Goal: Task Accomplishment & Management: Use online tool/utility

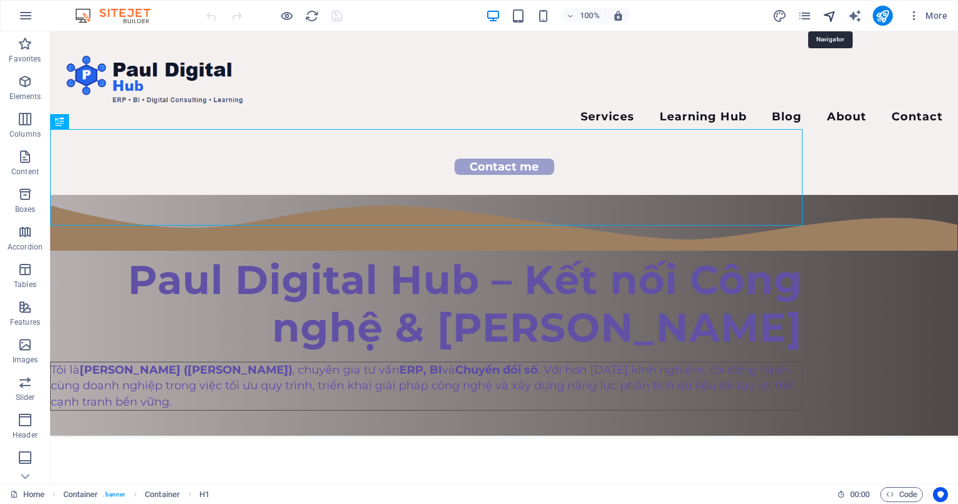
click at [831, 12] on icon "navigator" at bounding box center [829, 16] width 14 height 14
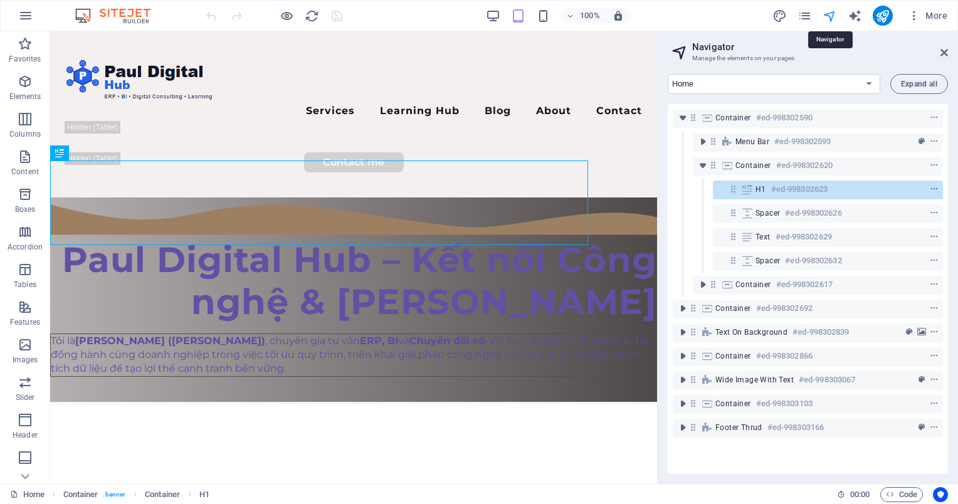
click at [831, 12] on icon "navigator" at bounding box center [829, 16] width 14 height 14
click at [938, 48] on h2 "Navigator" at bounding box center [820, 46] width 256 height 11
click at [925, 16] on span "More" at bounding box center [927, 15] width 39 height 13
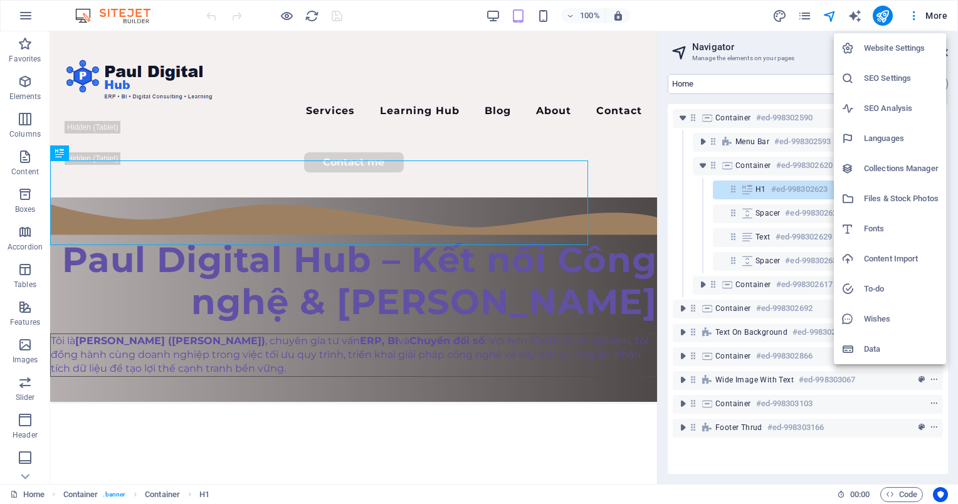
click at [880, 56] on li "Website Settings" at bounding box center [890, 48] width 112 height 30
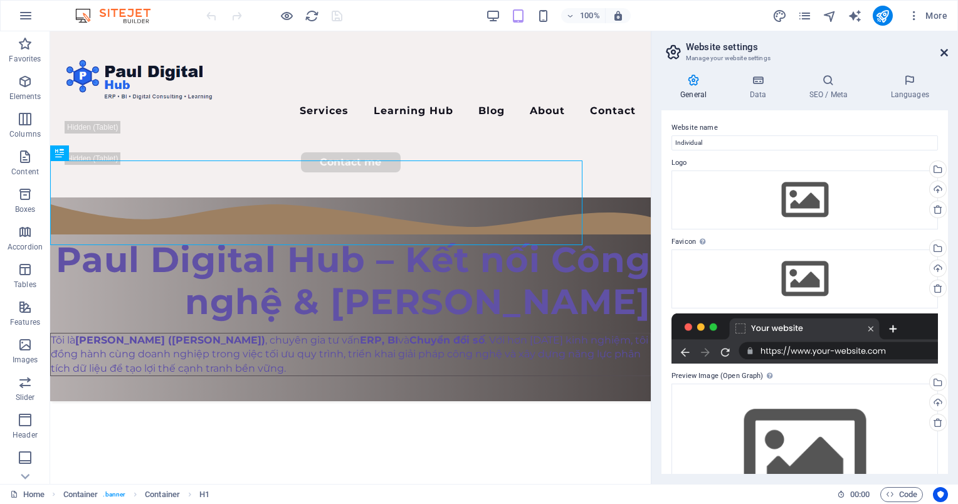
click at [941, 50] on icon at bounding box center [944, 53] width 8 height 10
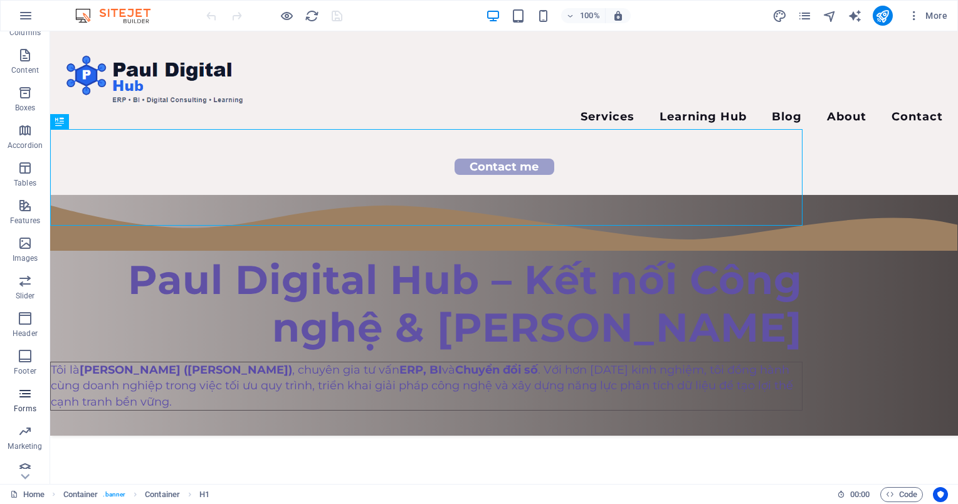
scroll to position [111, 0]
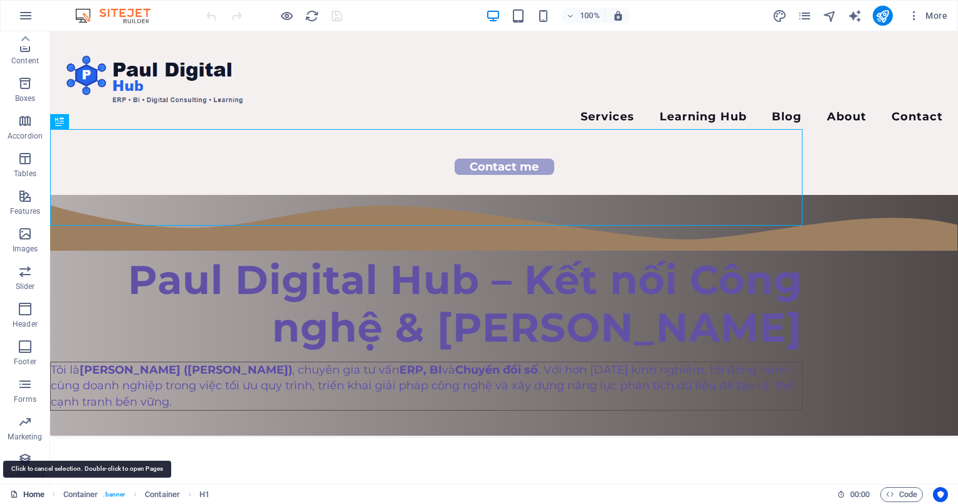
click at [30, 491] on link "Home" at bounding box center [27, 494] width 34 height 15
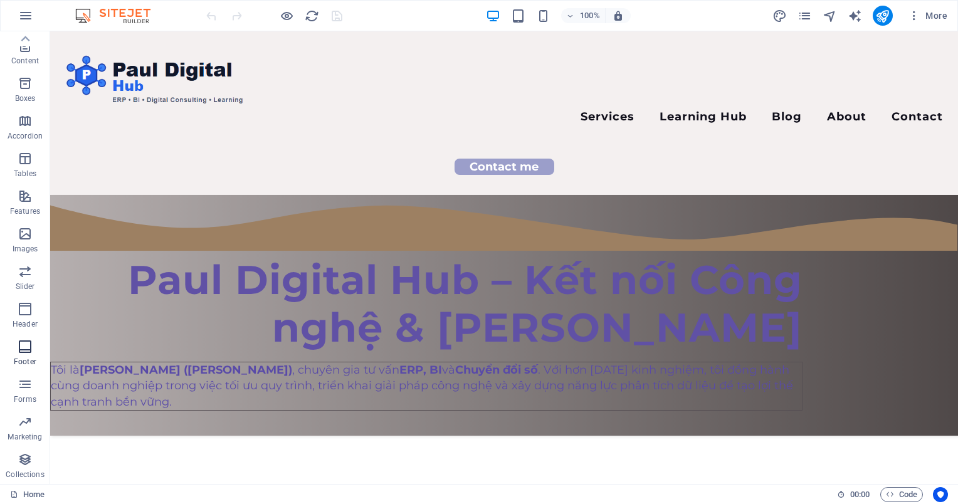
scroll to position [0, 0]
click at [28, 13] on icon "button" at bounding box center [25, 15] width 15 height 15
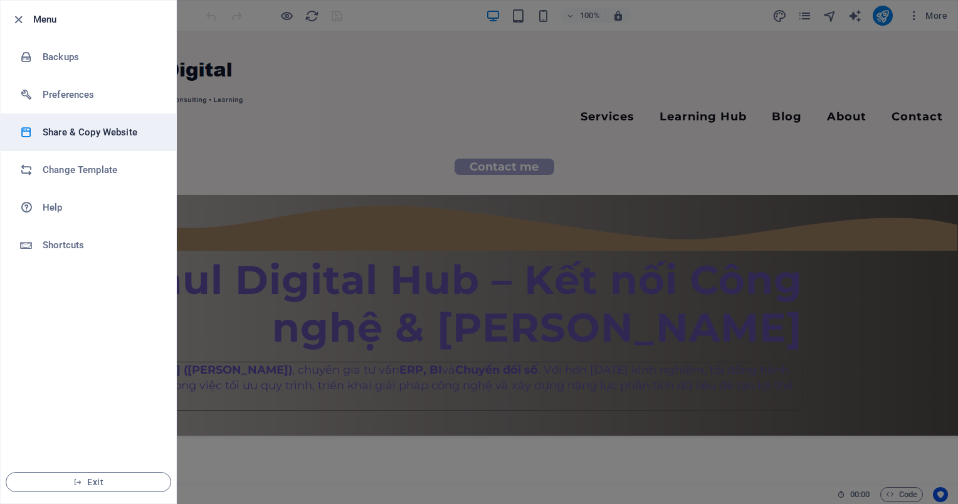
click at [70, 135] on h6 "Share & Copy Website" at bounding box center [101, 132] width 116 height 15
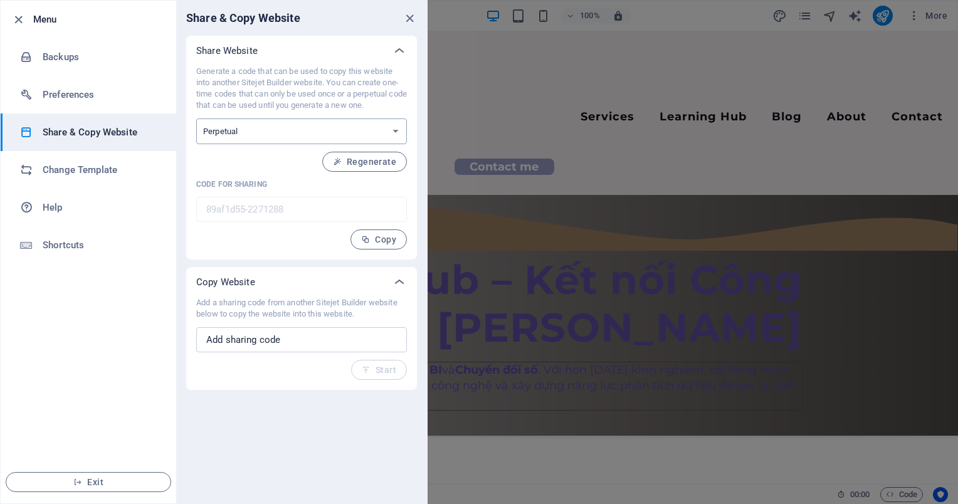
click at [371, 135] on select "One-time Perpetual" at bounding box center [301, 131] width 211 height 26
click at [382, 83] on p "Generate a code that can be used to copy this website into another Sitejet Buil…" at bounding box center [301, 88] width 211 height 45
drag, startPoint x: 382, startPoint y: 83, endPoint x: 384, endPoint y: 160, distance: 77.1
click at [384, 160] on span "Regenerate" at bounding box center [364, 162] width 63 height 10
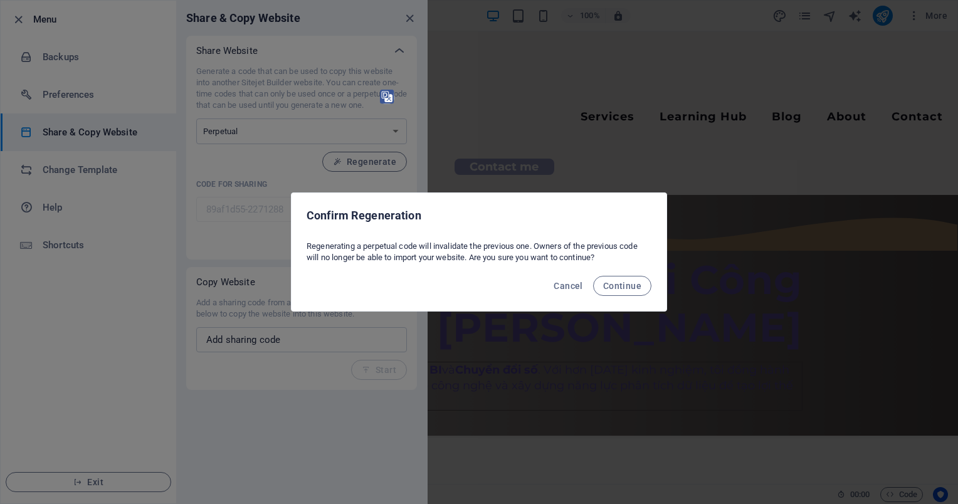
drag, startPoint x: 548, startPoint y: 251, endPoint x: 305, endPoint y: 236, distance: 243.7
click at [305, 236] on div "Regenerating a perpetual code will invalidate the previous one. Owners of the p…" at bounding box center [478, 252] width 375 height 33
click at [314, 270] on img at bounding box center [314, 272] width 14 height 14
click at [565, 287] on span "Cancel" at bounding box center [567, 286] width 29 height 10
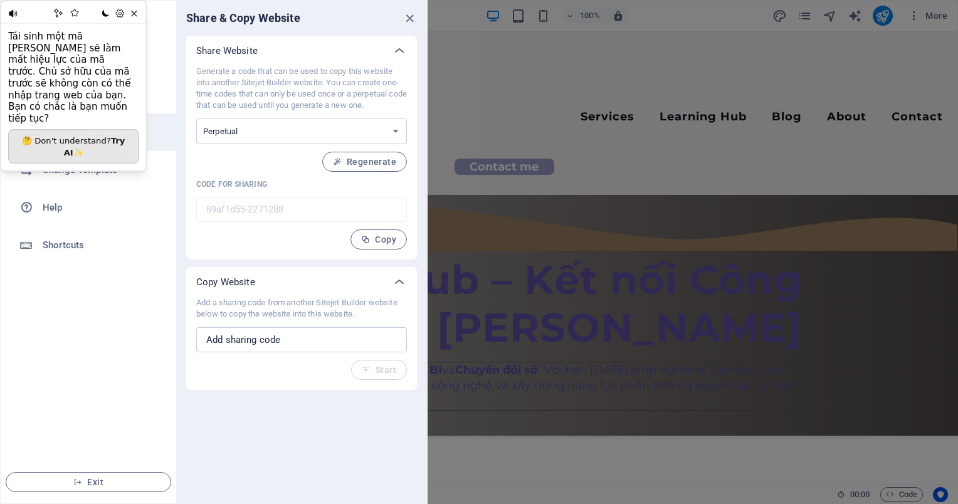
click at [134, 13] on icon at bounding box center [134, 13] width 6 height 6
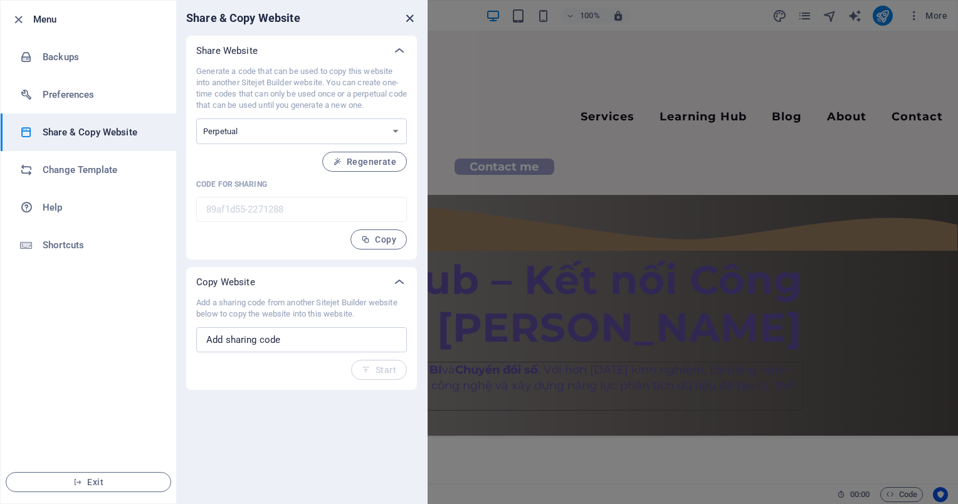
click at [416, 16] on icon "close" at bounding box center [409, 18] width 14 height 14
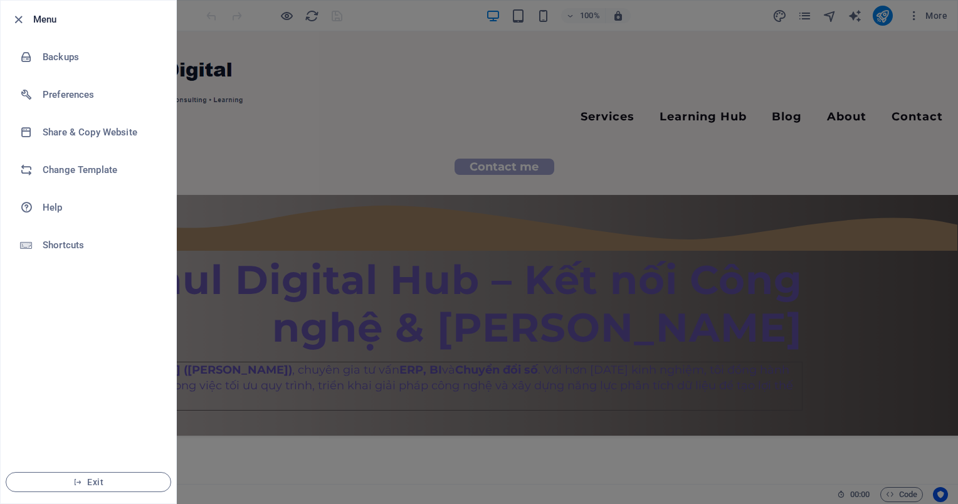
click at [566, 26] on div at bounding box center [479, 252] width 958 height 504
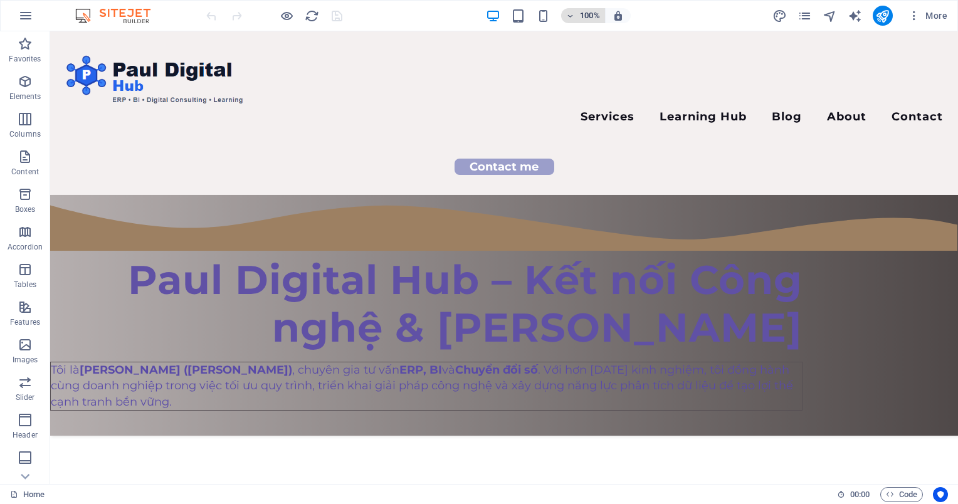
click at [571, 17] on icon "button" at bounding box center [570, 16] width 9 height 8
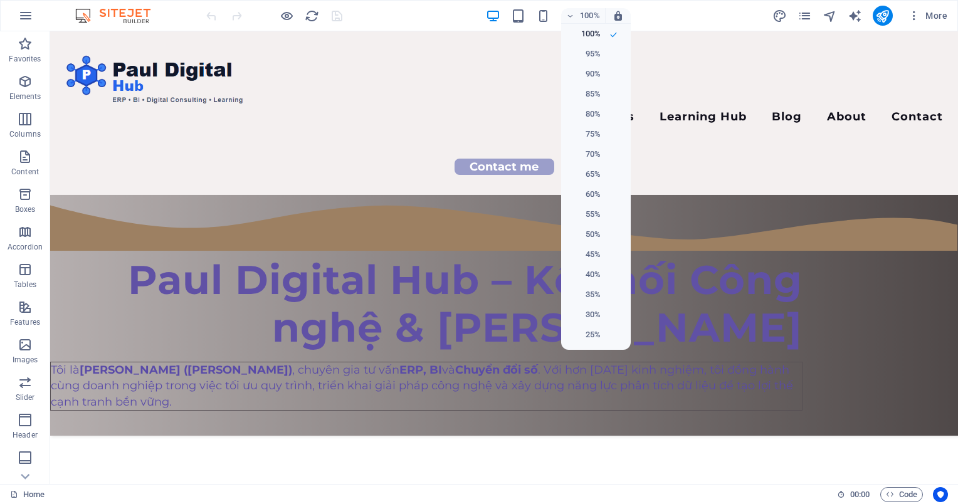
click at [570, 16] on div at bounding box center [479, 252] width 958 height 504
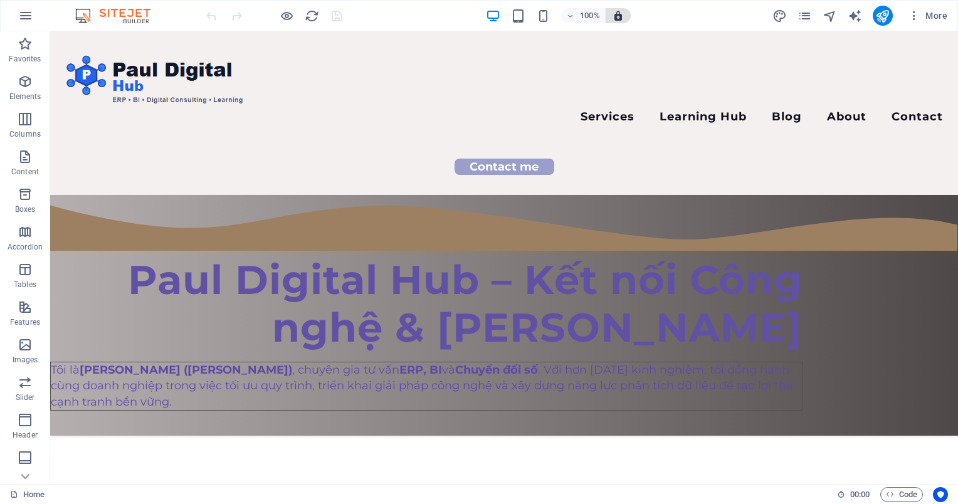
drag, startPoint x: 605, startPoint y: 15, endPoint x: 616, endPoint y: 15, distance: 10.7
click at [614, 15] on div "100%" at bounding box center [596, 15] width 70 height 15
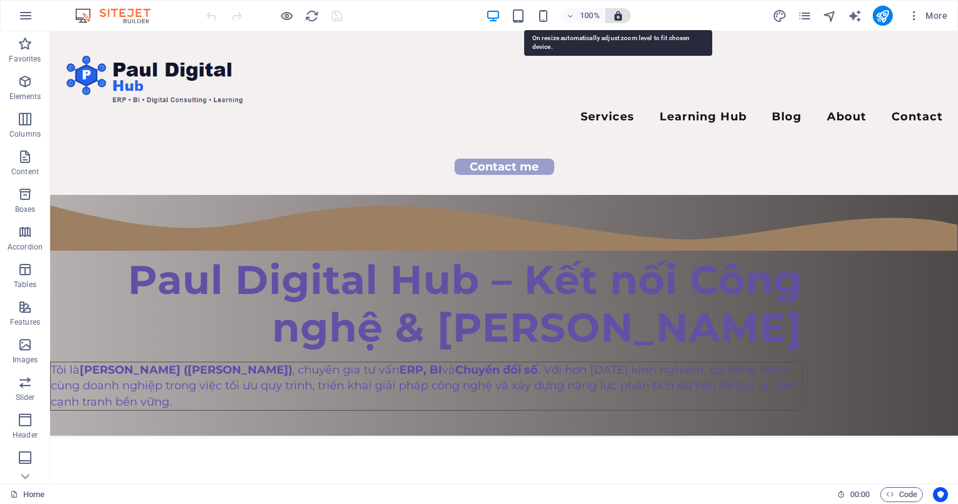
click at [622, 14] on icon "button" at bounding box center [617, 15] width 11 height 11
click at [619, 14] on icon "button" at bounding box center [617, 15] width 11 height 11
drag, startPoint x: 618, startPoint y: 14, endPoint x: 580, endPoint y: 16, distance: 38.3
click at [617, 14] on icon "button" at bounding box center [617, 15] width 11 height 11
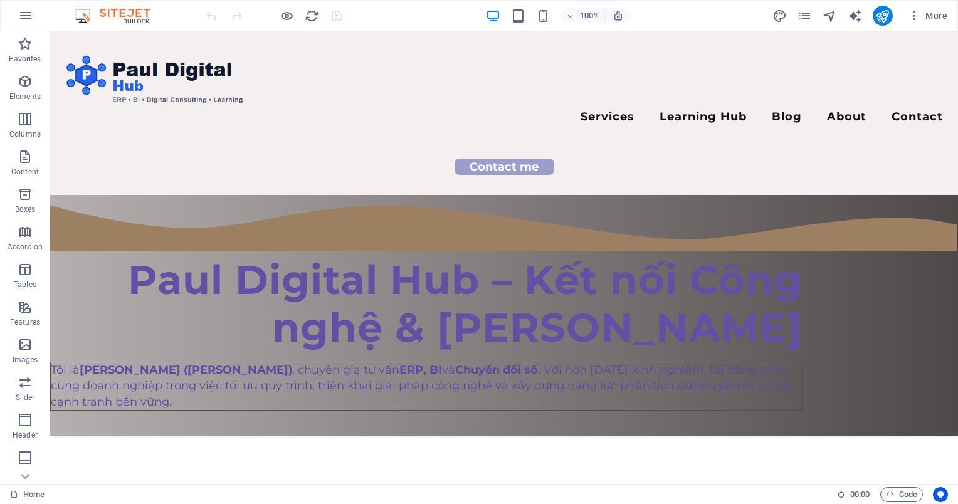
drag, startPoint x: 78, startPoint y: 11, endPoint x: 70, endPoint y: 14, distance: 9.1
click at [78, 12] on img at bounding box center [119, 15] width 94 height 15
click at [85, 20] on img at bounding box center [119, 15] width 94 height 15
click at [886, 13] on icon "publish" at bounding box center [882, 16] width 14 height 14
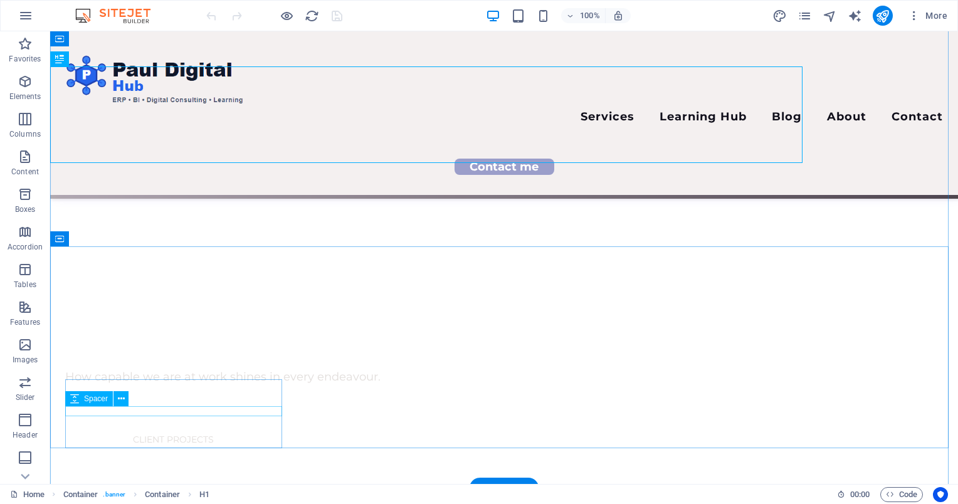
scroll to position [63, 0]
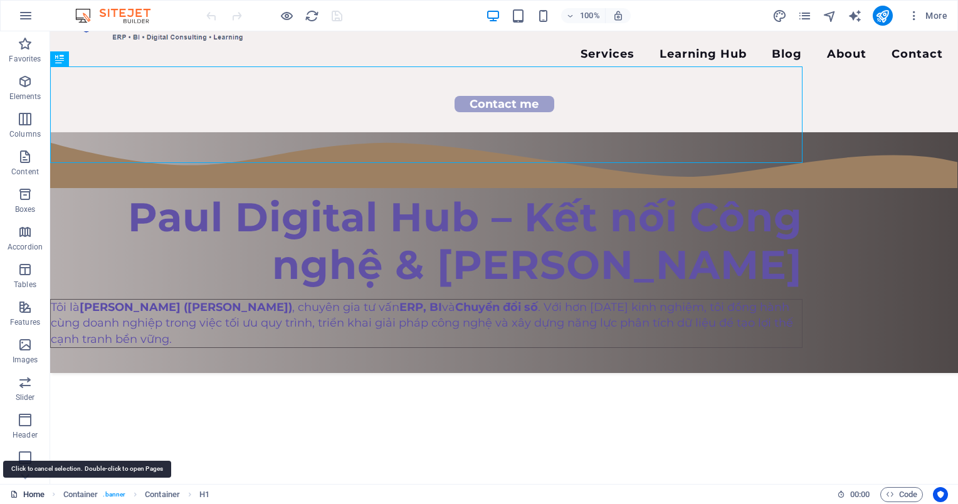
click at [40, 493] on link "Home" at bounding box center [27, 494] width 34 height 15
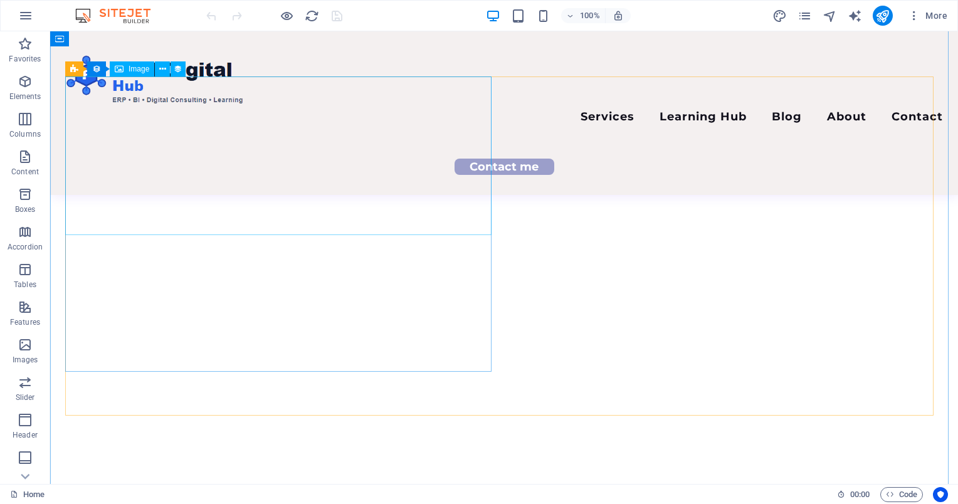
scroll to position [2906, 0]
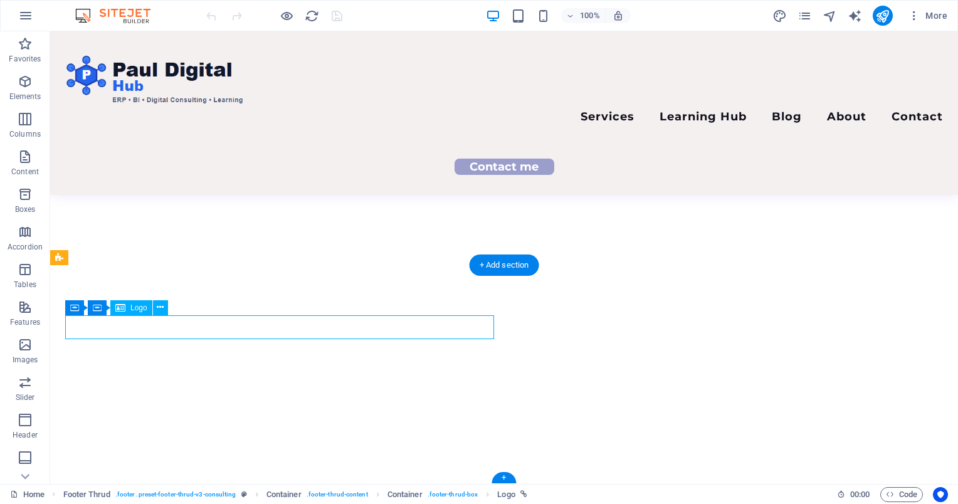
select select "px"
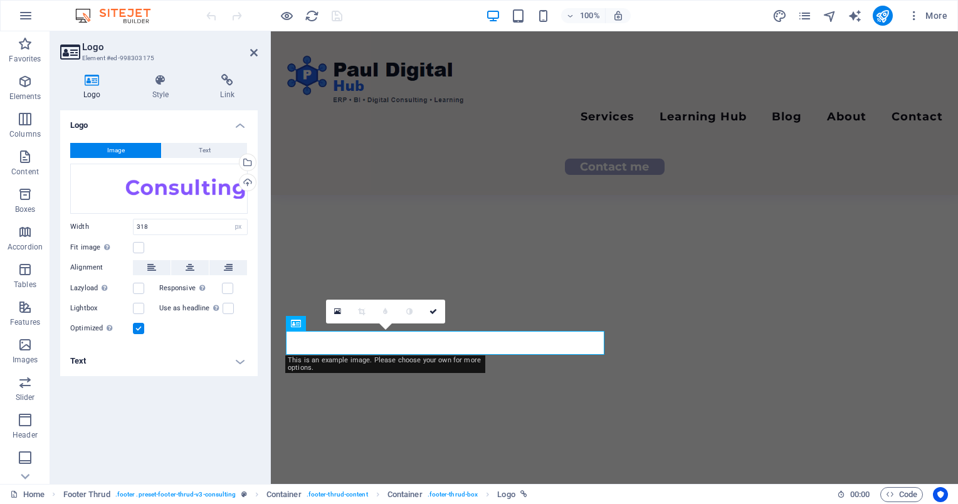
scroll to position [3029, 0]
drag, startPoint x: 349, startPoint y: 333, endPoint x: 605, endPoint y: 362, distance: 258.0
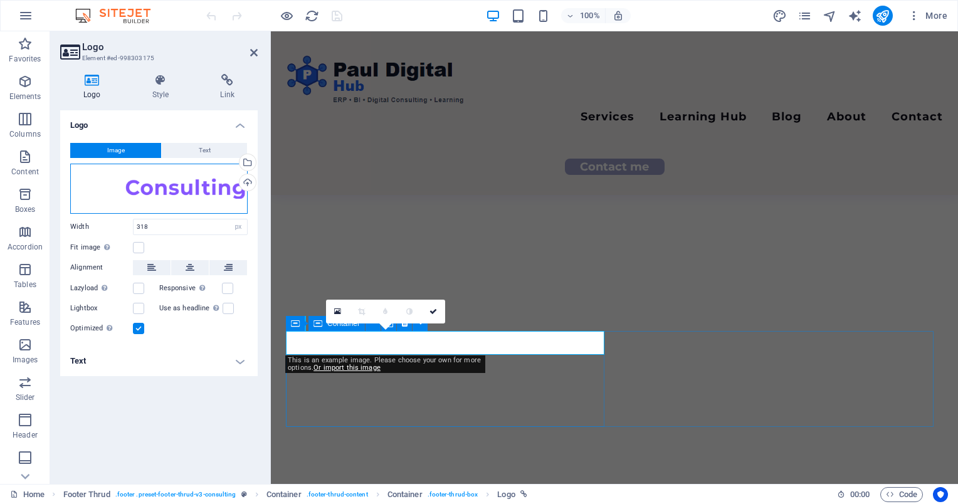
click at [164, 187] on div "Drag files here, click to choose files or select files from Files or our free s…" at bounding box center [158, 189] width 177 height 50
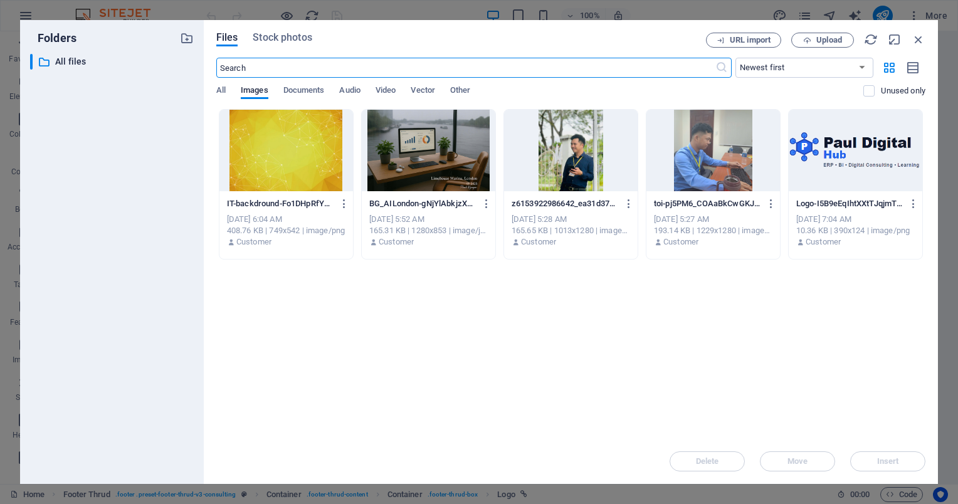
scroll to position [2998, 0]
click at [820, 140] on div at bounding box center [856, 150] width 134 height 81
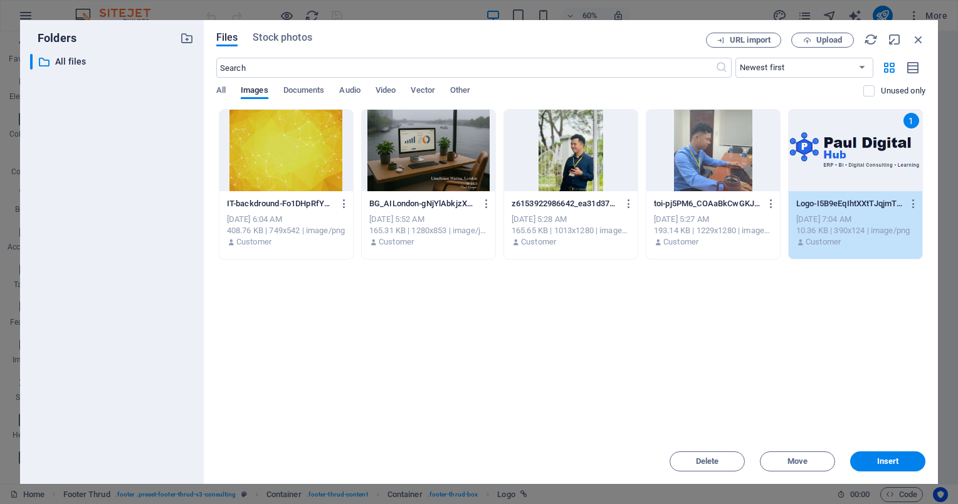
click at [918, 371] on div "Drop files here to upload them instantly IT-backdround-Fo1DHpRfYGf-CHaVPg3SGA.p…" at bounding box center [570, 274] width 709 height 330
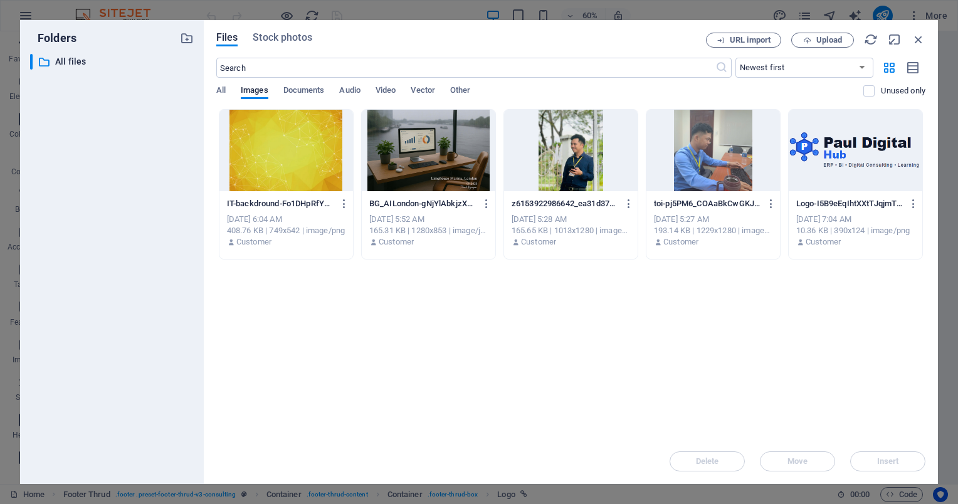
click at [723, 370] on div "Drop files here to upload them instantly IT-backdround-Fo1DHpRfYGf-CHaVPg3SGA.p…" at bounding box center [570, 274] width 709 height 330
click at [921, 41] on icon "button" at bounding box center [918, 40] width 14 height 14
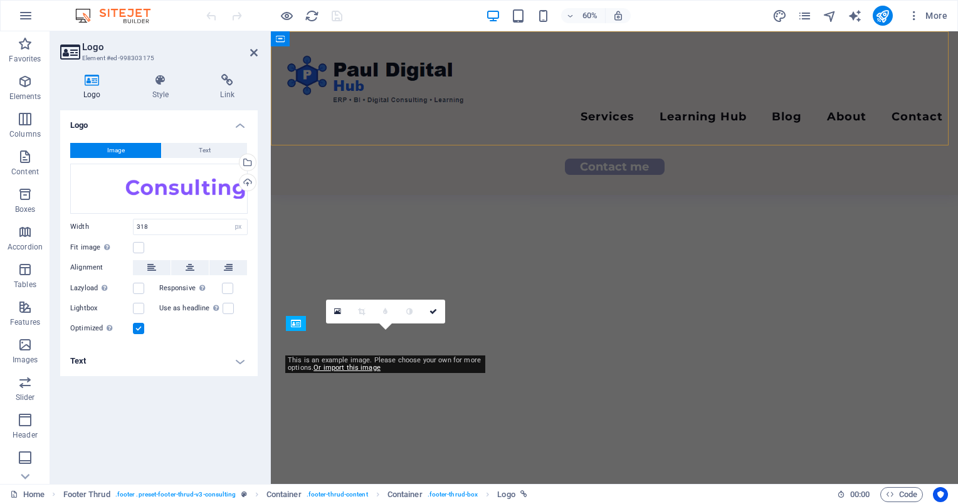
scroll to position [3029, 0]
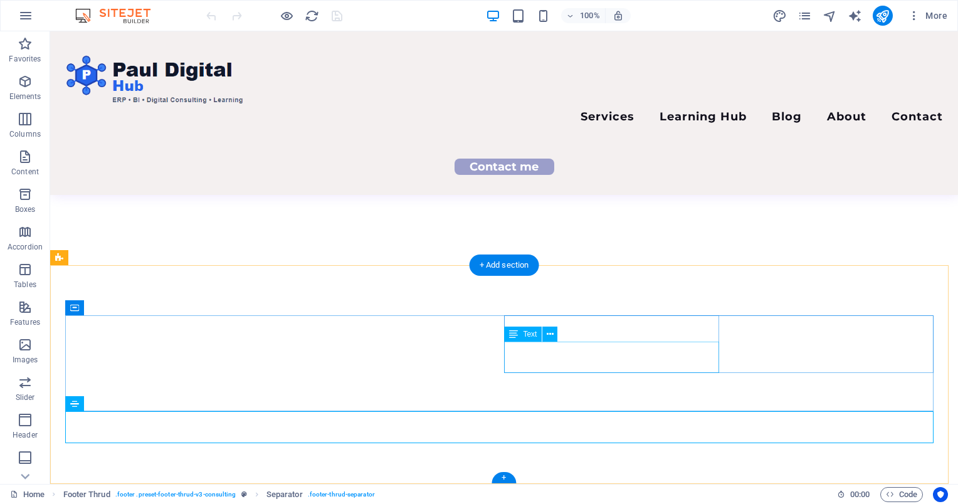
scroll to position [2906, 0]
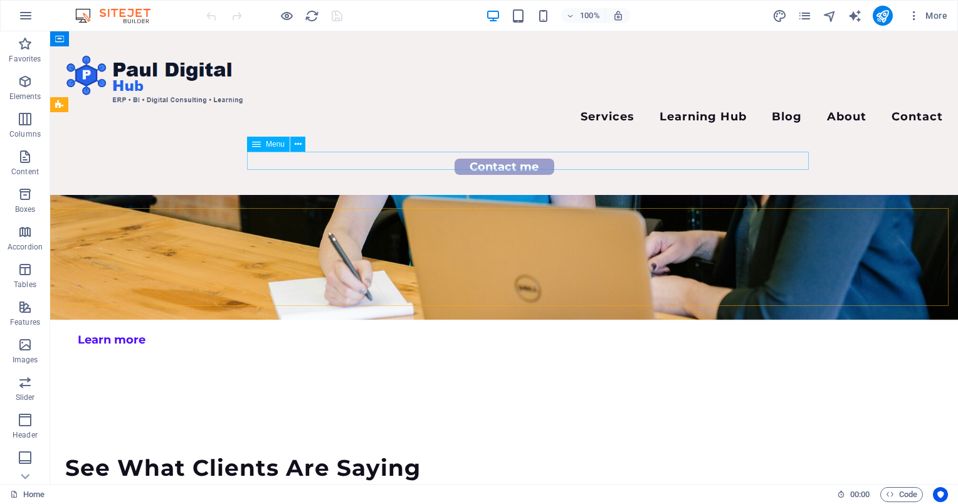
scroll to position [2217, 0]
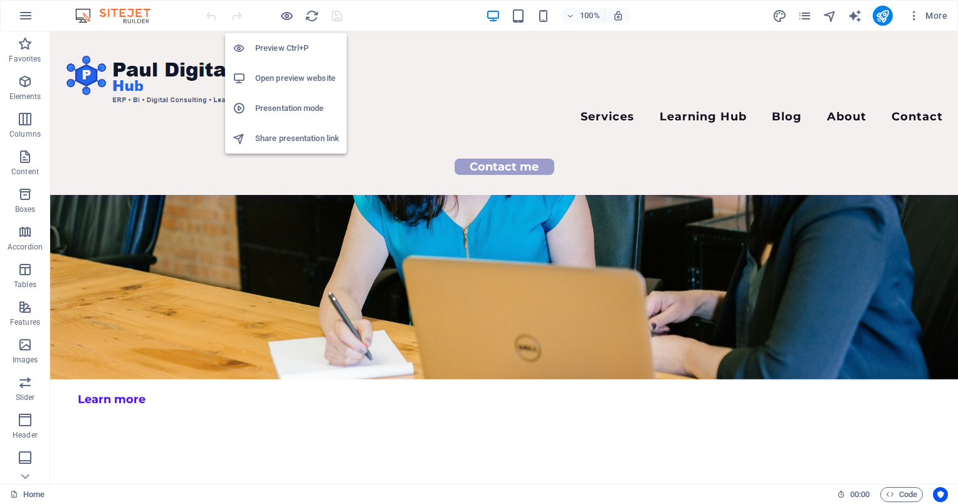
click at [278, 77] on h6 "Open preview website" at bounding box center [297, 78] width 84 height 15
click at [39, 314] on span "Features" at bounding box center [25, 315] width 50 height 30
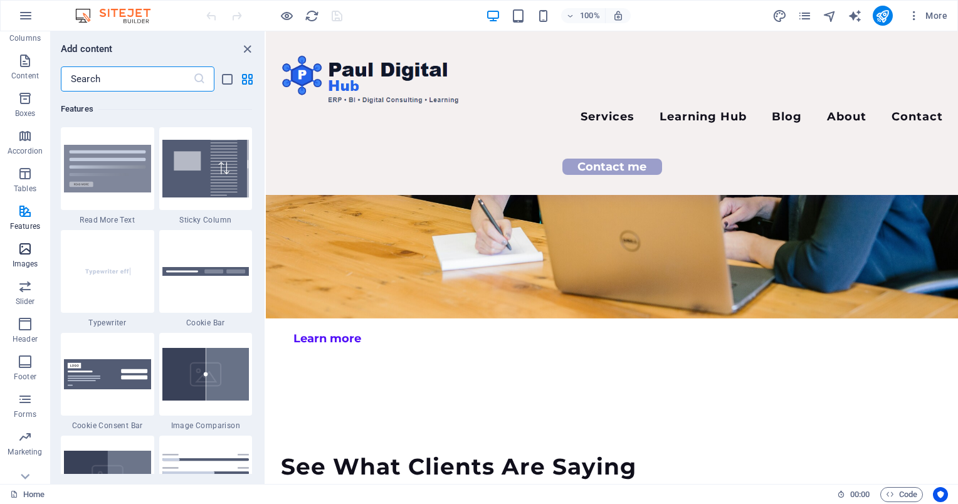
scroll to position [111, 0]
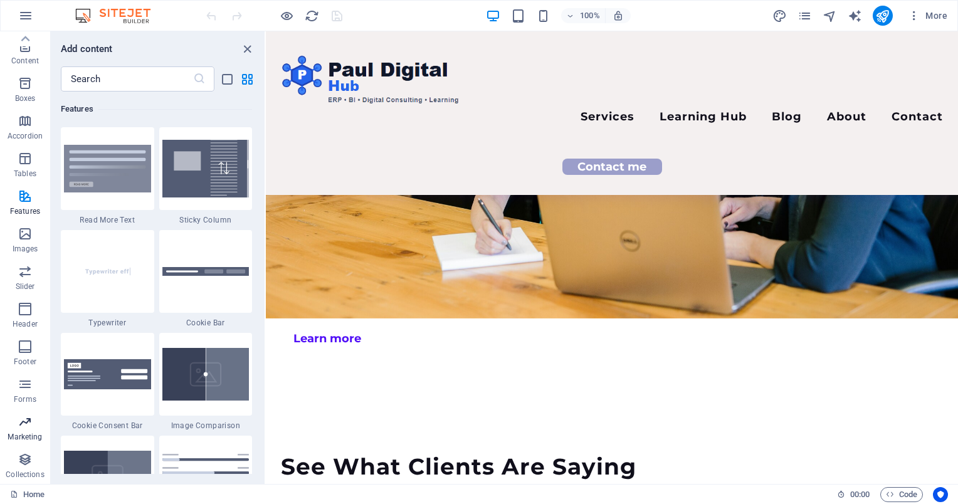
click at [28, 425] on icon "button" at bounding box center [25, 421] width 15 height 15
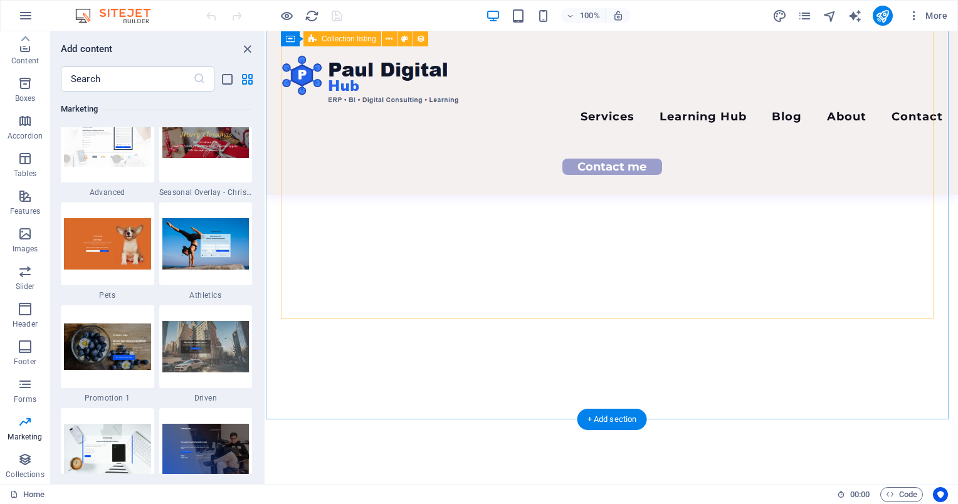
scroll to position [3044, 0]
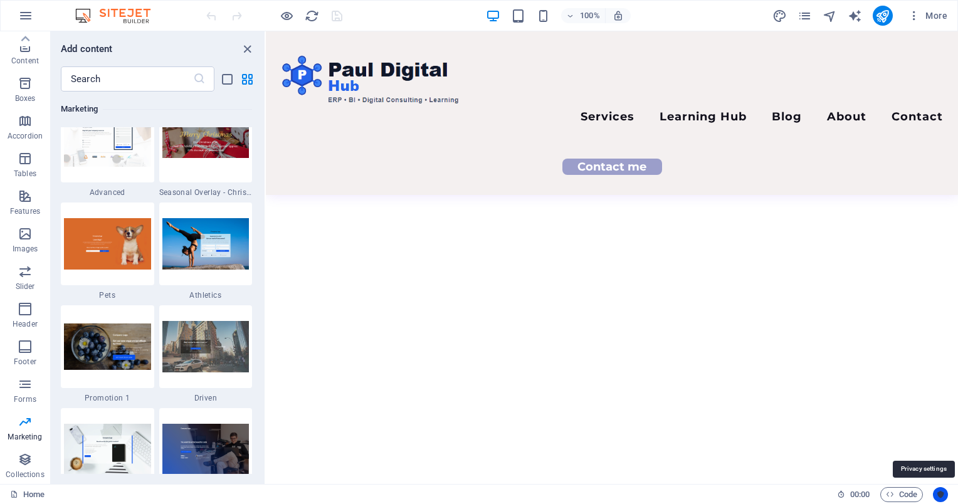
click at [940, 494] on icon "Usercentrics" at bounding box center [940, 494] width 9 height 9
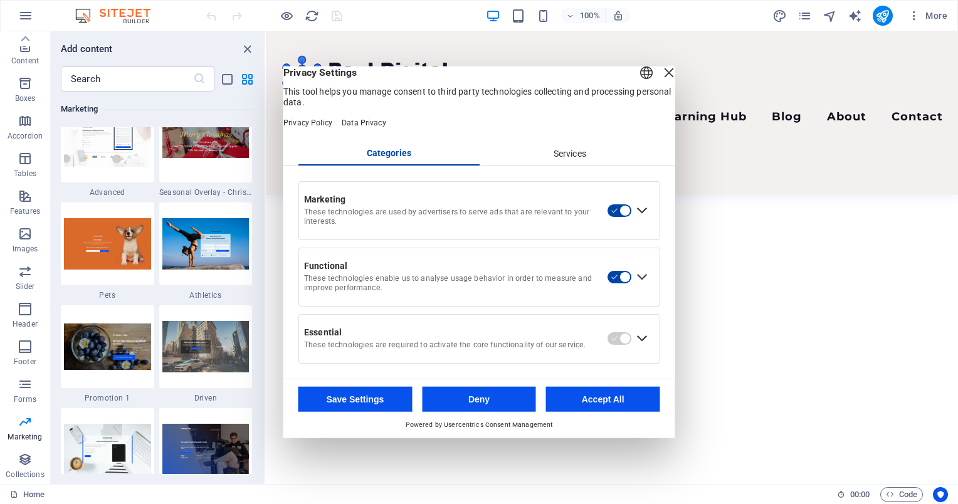
click at [568, 164] on div "Services" at bounding box center [569, 154] width 181 height 21
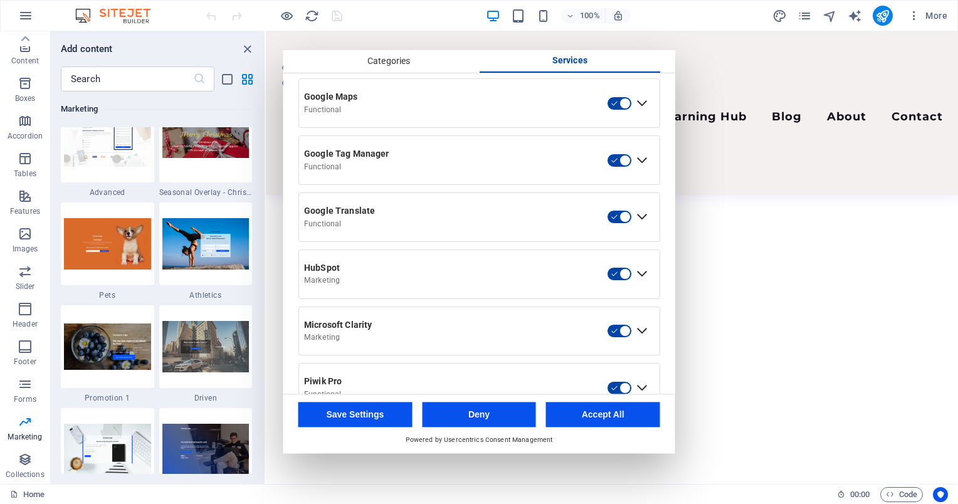
scroll to position [386, 0]
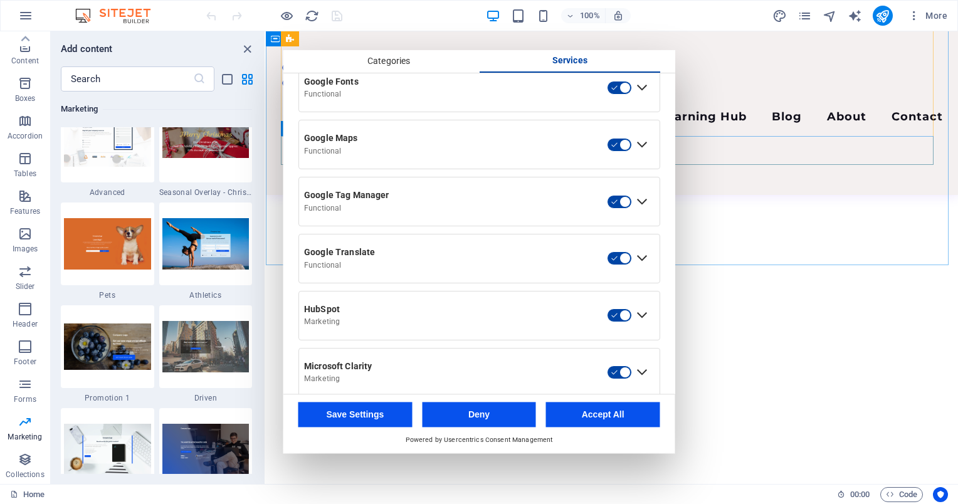
drag, startPoint x: 782, startPoint y: 147, endPoint x: 910, endPoint y: 167, distance: 129.3
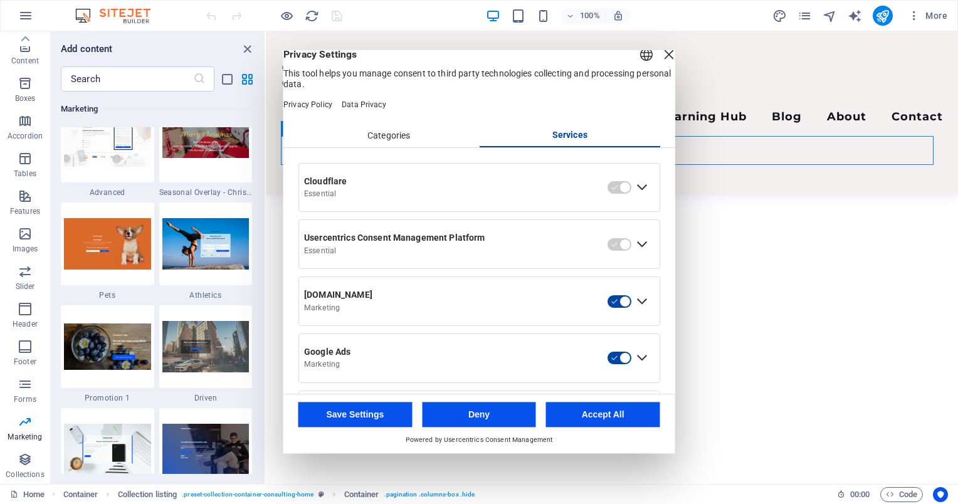
scroll to position [0, 0]
click at [660, 65] on div "Close Layer" at bounding box center [669, 57] width 18 height 18
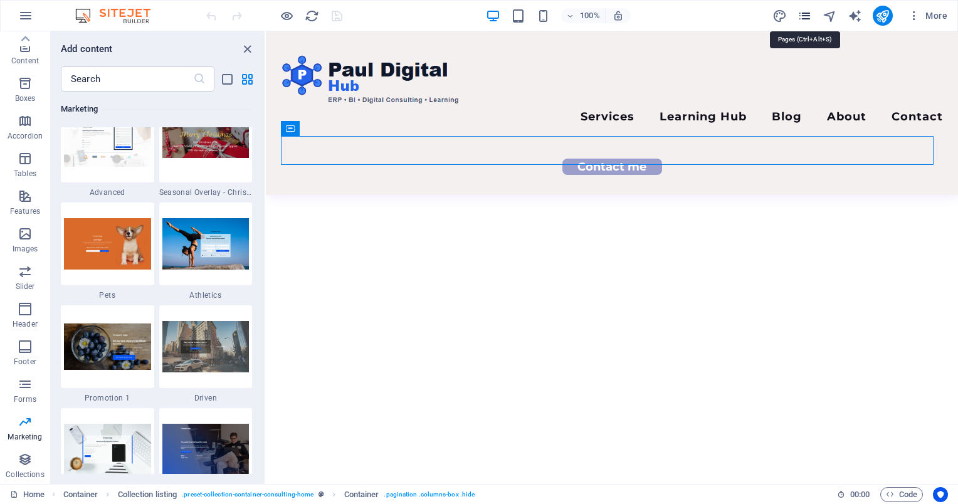
click at [806, 13] on icon "pages" at bounding box center [804, 16] width 14 height 14
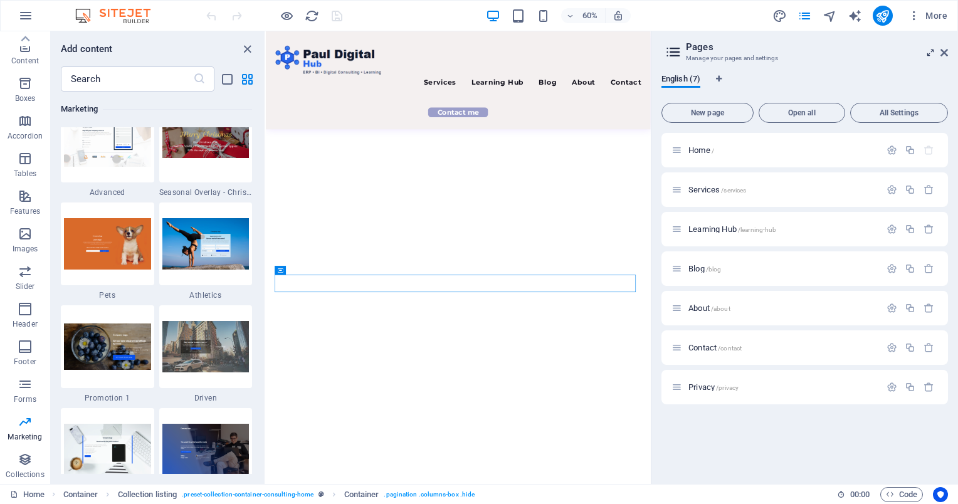
click at [930, 51] on icon at bounding box center [930, 53] width 0 height 10
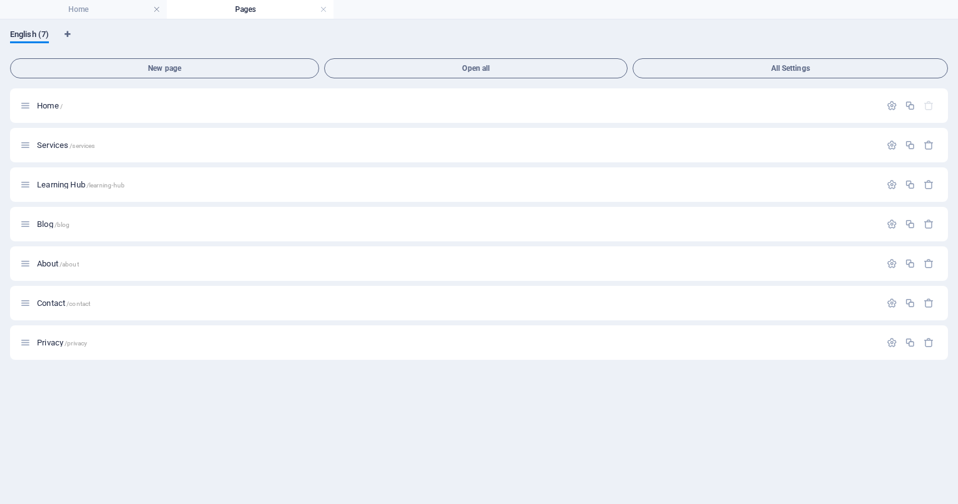
scroll to position [0, 0]
click at [155, 10] on link at bounding box center [157, 10] width 8 height 12
click at [155, 29] on div "English (7)" at bounding box center [479, 41] width 938 height 24
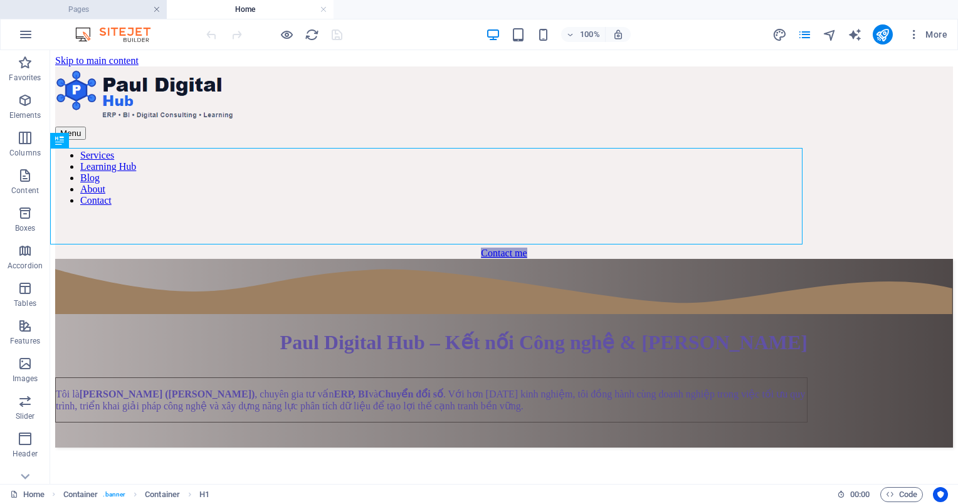
click at [158, 6] on link at bounding box center [157, 10] width 8 height 12
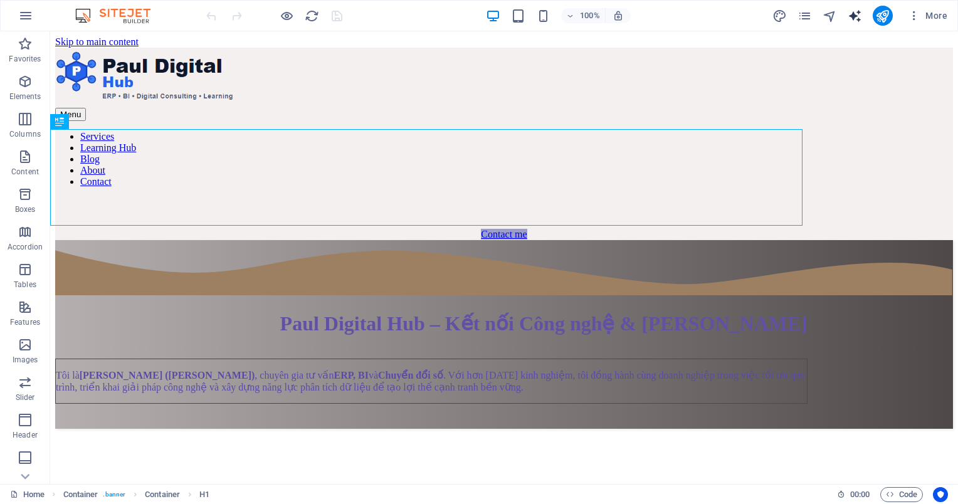
click at [861, 18] on icon "text_generator" at bounding box center [854, 16] width 14 height 14
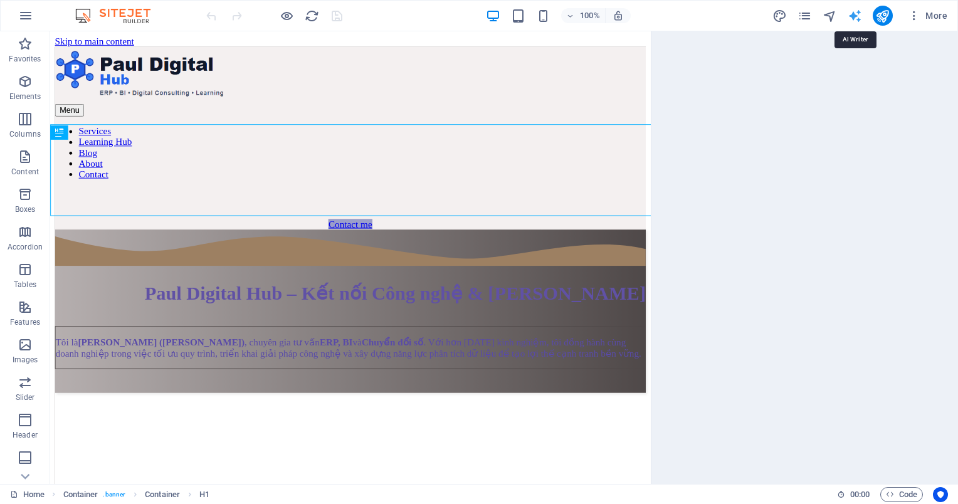
select select "English"
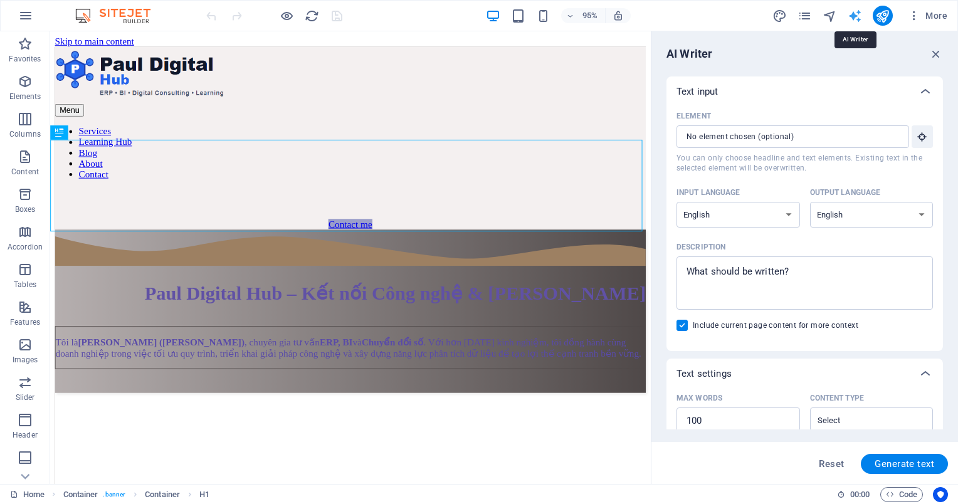
click at [861, 18] on icon "text_generator" at bounding box center [854, 16] width 14 height 14
click at [939, 55] on icon "button" at bounding box center [936, 54] width 14 height 14
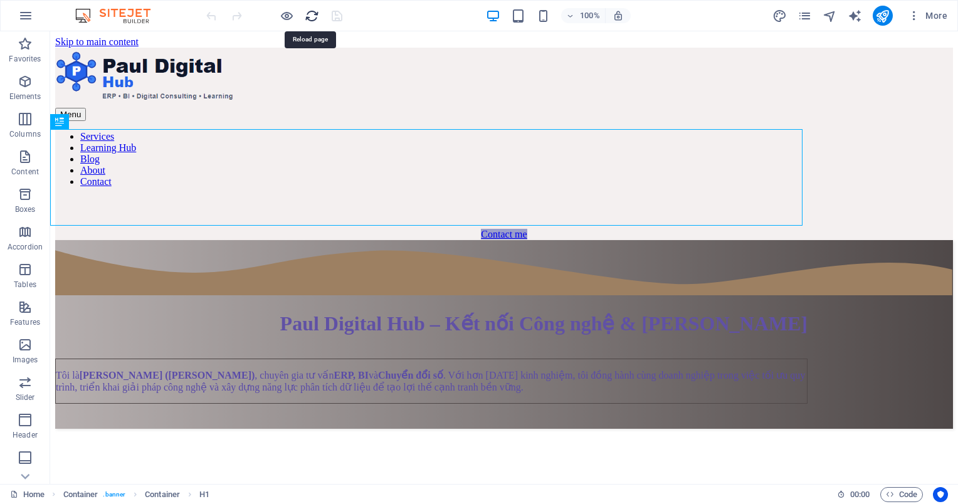
click at [313, 16] on icon "reload" at bounding box center [312, 16] width 14 height 14
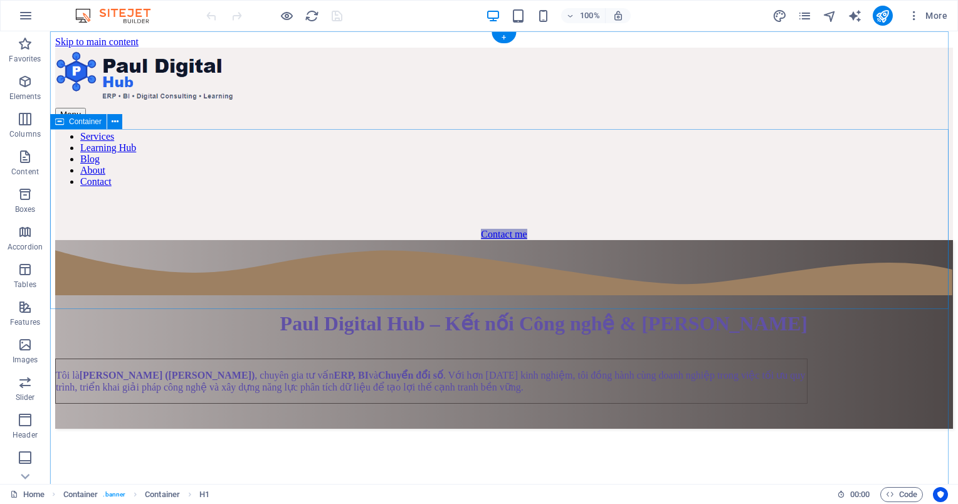
click at [895, 240] on div "Paul Digital Hub – Kết nối Công nghệ & [PERSON_NAME] Tôi là [PERSON_NAME] ([PER…" at bounding box center [504, 334] width 898 height 189
select select "px"
select select "waves"
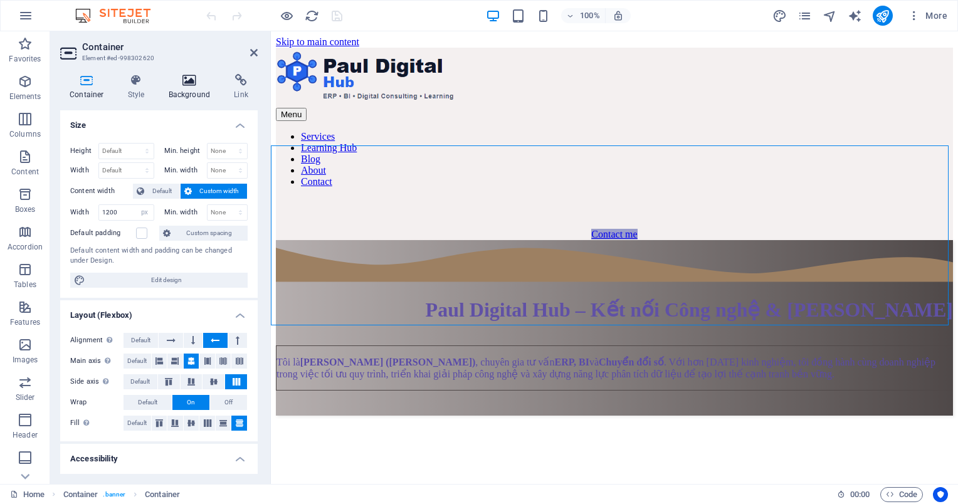
click at [183, 89] on h4 "Background" at bounding box center [192, 87] width 66 height 26
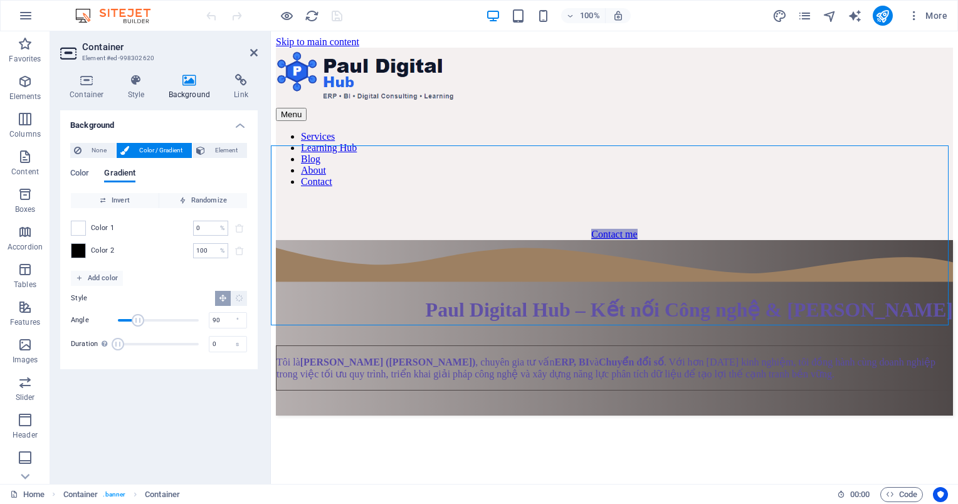
click at [147, 143] on span "Color / Gradient" at bounding box center [160, 150] width 55 height 15
click at [80, 226] on span at bounding box center [78, 228] width 14 height 14
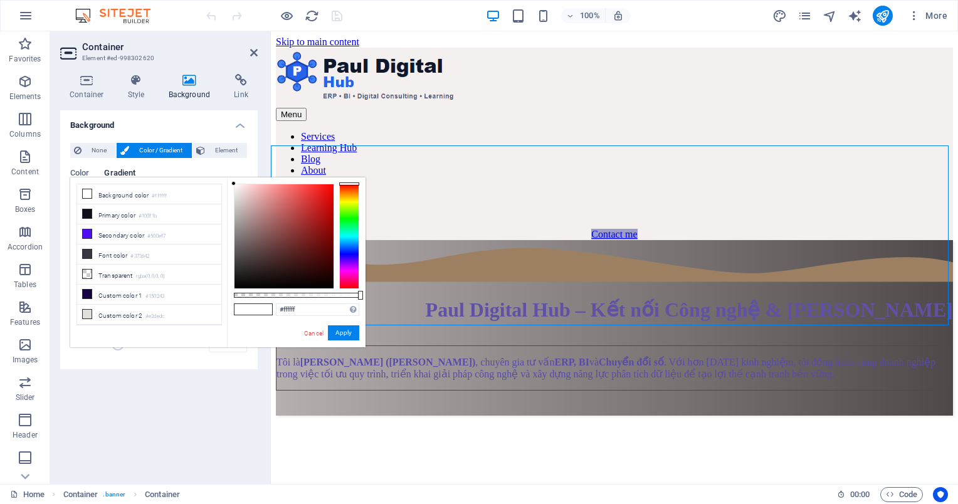
drag, startPoint x: 236, startPoint y: 187, endPoint x: 234, endPoint y: 181, distance: 6.5
click at [234, 181] on div "#ffffff Supported formats #0852ed rgb(8, 82, 237) rgba(8, 82, 237, 90%) hsv(221…" at bounding box center [296, 353] width 139 height 352
click at [94, 219] on li "Primary color #100f1b" at bounding box center [149, 214] width 144 height 20
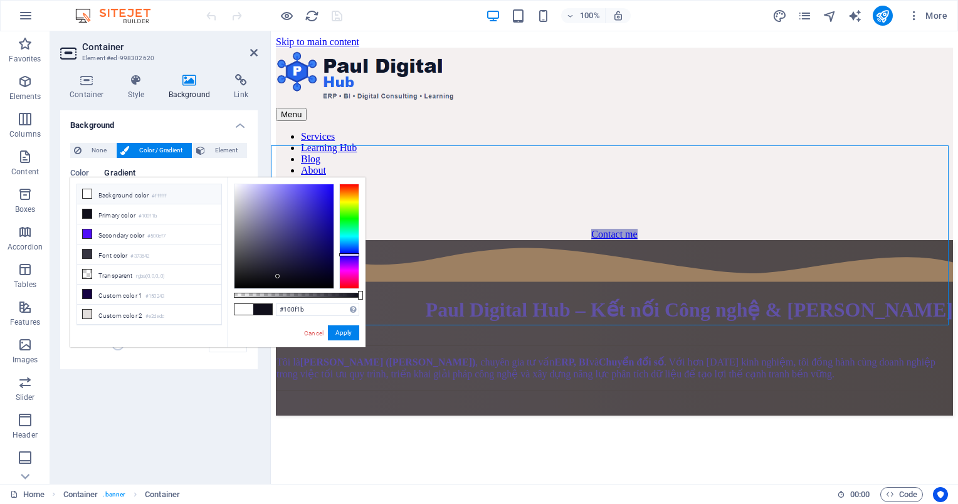
click at [119, 198] on li "Background color #ffffff" at bounding box center [149, 194] width 144 height 20
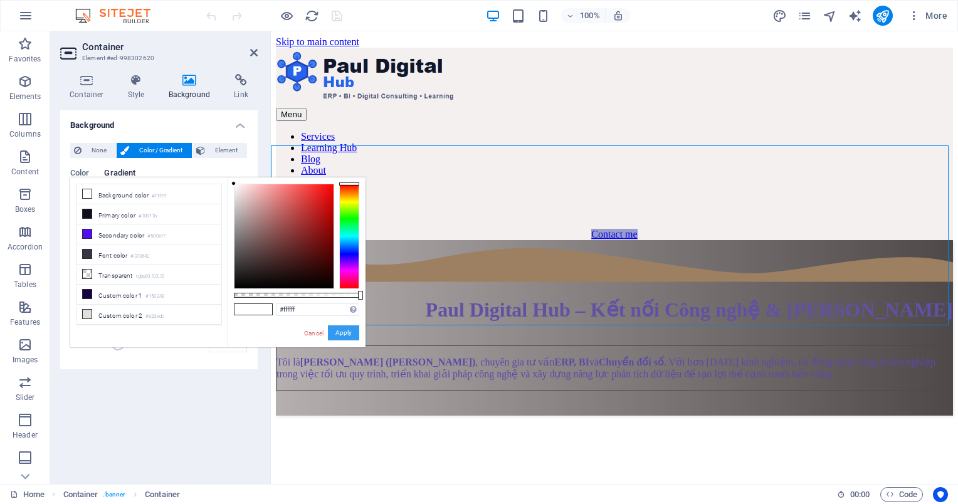
drag, startPoint x: 340, startPoint y: 336, endPoint x: 30, endPoint y: 252, distance: 321.4
click at [340, 336] on button "Apply" at bounding box center [343, 332] width 31 height 15
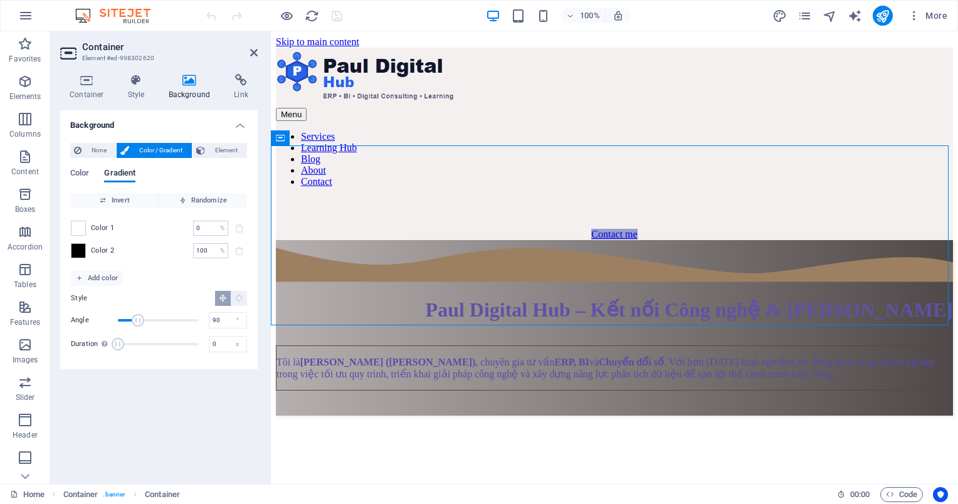
click at [93, 252] on span "Color 2" at bounding box center [103, 251] width 24 height 10
click at [201, 251] on input "100" at bounding box center [204, 250] width 22 height 15
click at [75, 254] on span at bounding box center [78, 251] width 14 height 14
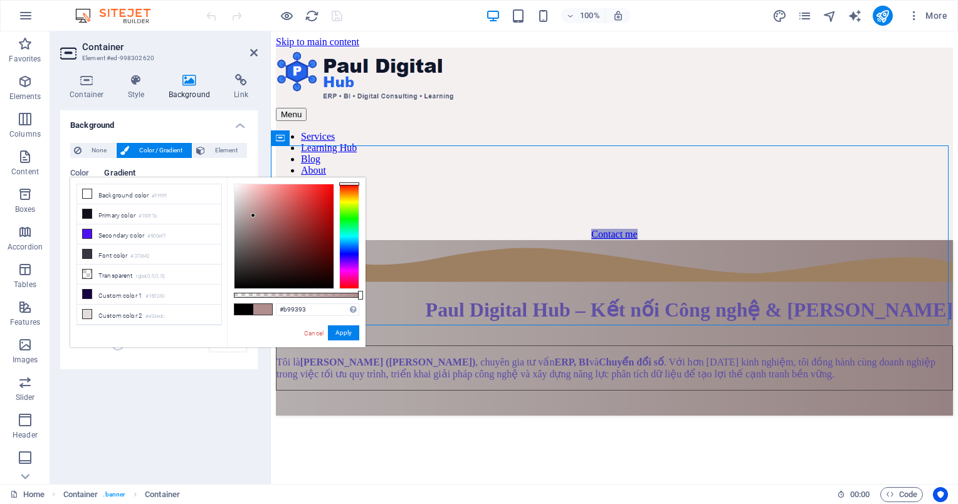
type input "#bb9494"
drag, startPoint x: 249, startPoint y: 238, endPoint x: 254, endPoint y: 211, distance: 26.9
click at [254, 211] on div at bounding box center [283, 236] width 99 height 104
drag, startPoint x: 339, startPoint y: 333, endPoint x: 65, endPoint y: 300, distance: 275.9
click at [339, 333] on button "Apply" at bounding box center [343, 332] width 31 height 15
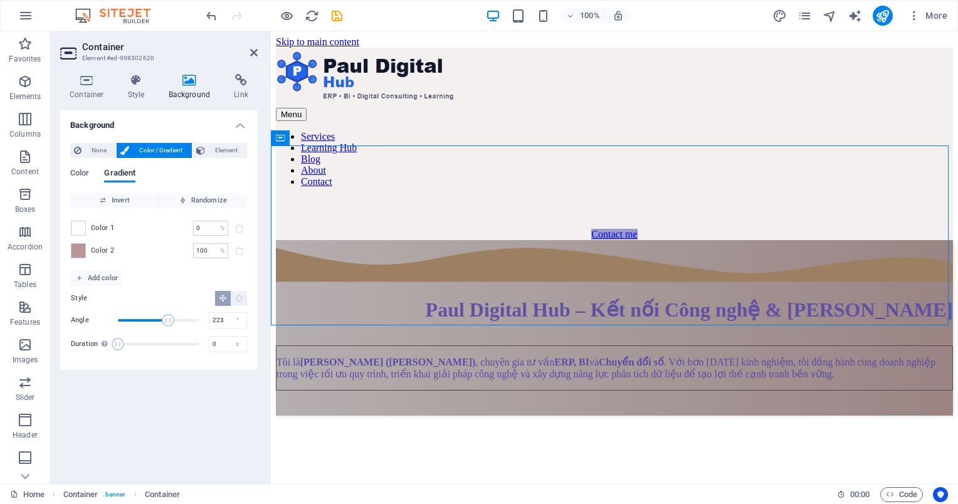
drag, startPoint x: 138, startPoint y: 318, endPoint x: 165, endPoint y: 320, distance: 27.0
click at [167, 321] on span "Angle" at bounding box center [168, 320] width 13 height 13
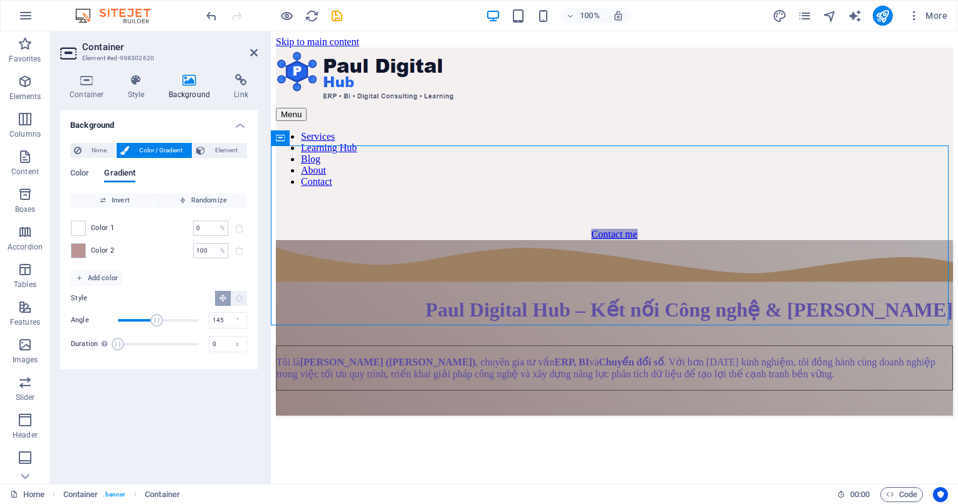
drag, startPoint x: 162, startPoint y: 316, endPoint x: 147, endPoint y: 325, distance: 17.4
click at [150, 321] on span "Angle" at bounding box center [156, 320] width 13 height 13
type input "142"
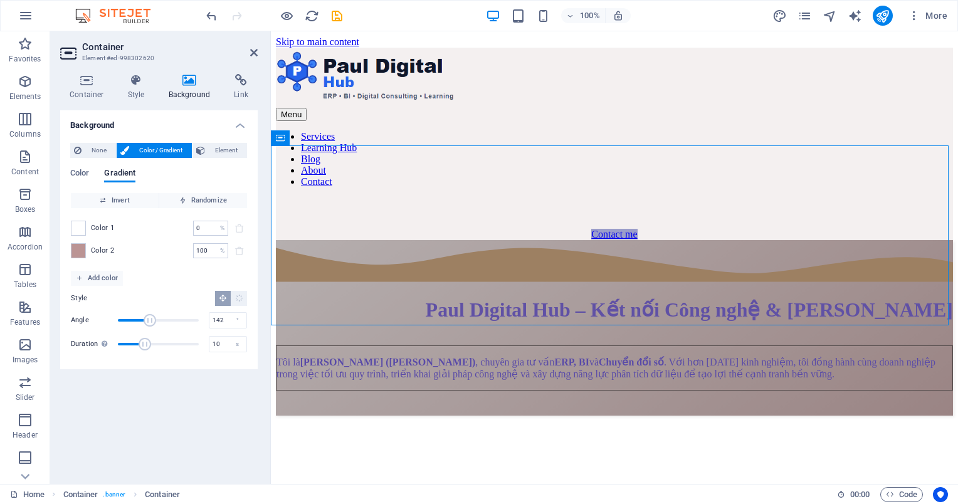
drag, startPoint x: 119, startPoint y: 342, endPoint x: 144, endPoint y: 343, distance: 25.1
click at [144, 343] on span "Duration" at bounding box center [145, 344] width 13 height 13
type input "9.8"
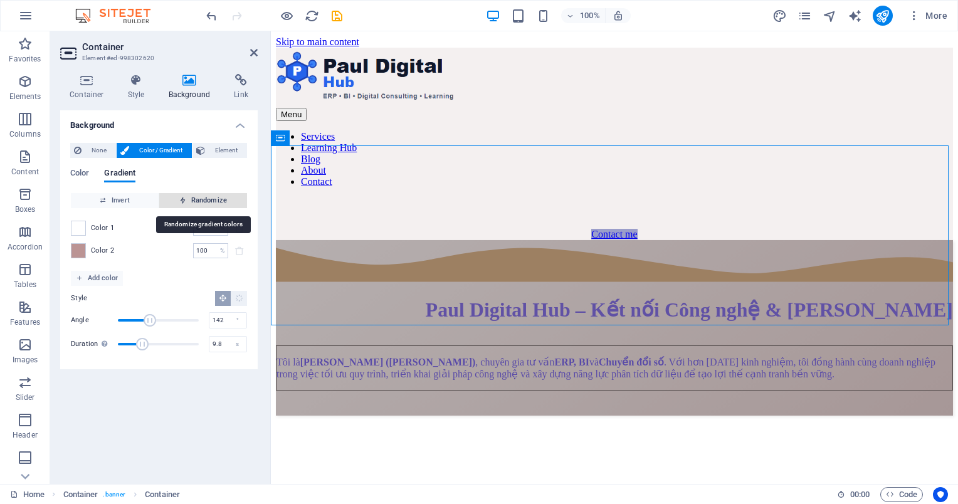
click at [216, 202] on span "Randomize" at bounding box center [203, 200] width 78 height 15
type input "46"
type input "259"
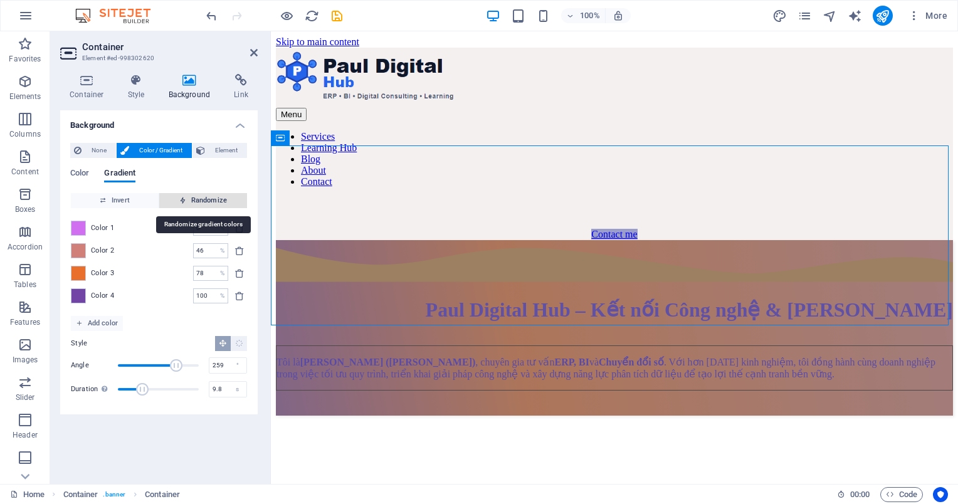
click at [216, 202] on span "Randomize" at bounding box center [203, 200] width 78 height 15
type input "21"
type input "280"
type input "100"
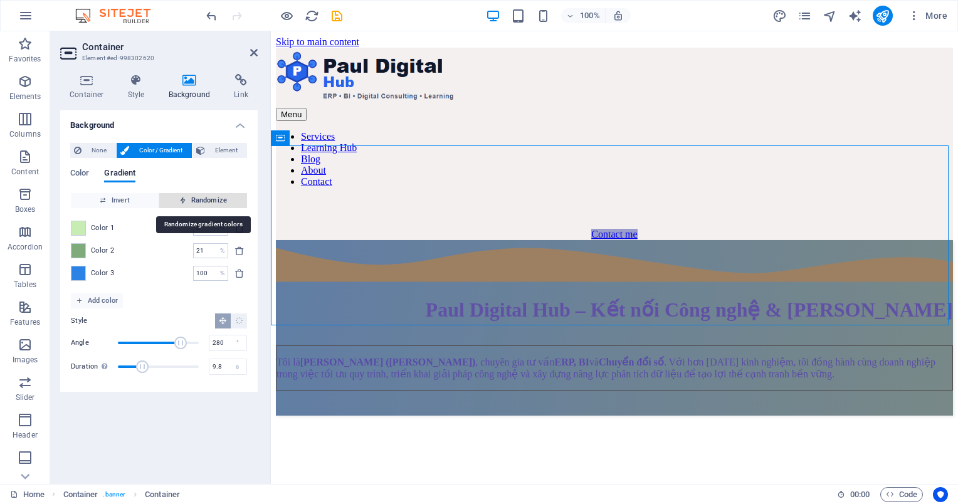
click at [216, 202] on span "Randomize" at bounding box center [203, 200] width 78 height 15
type input "37"
type input "12"
type input "73"
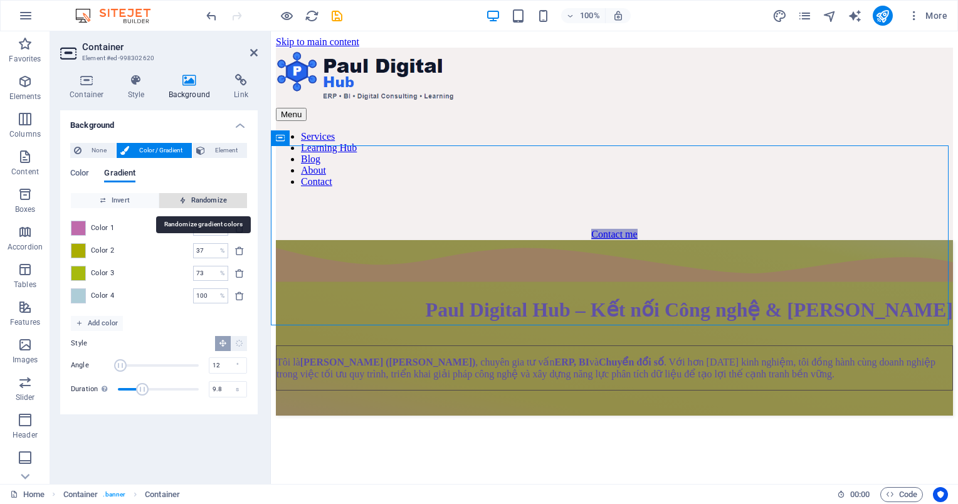
click at [216, 202] on span "Randomize" at bounding box center [203, 200] width 78 height 15
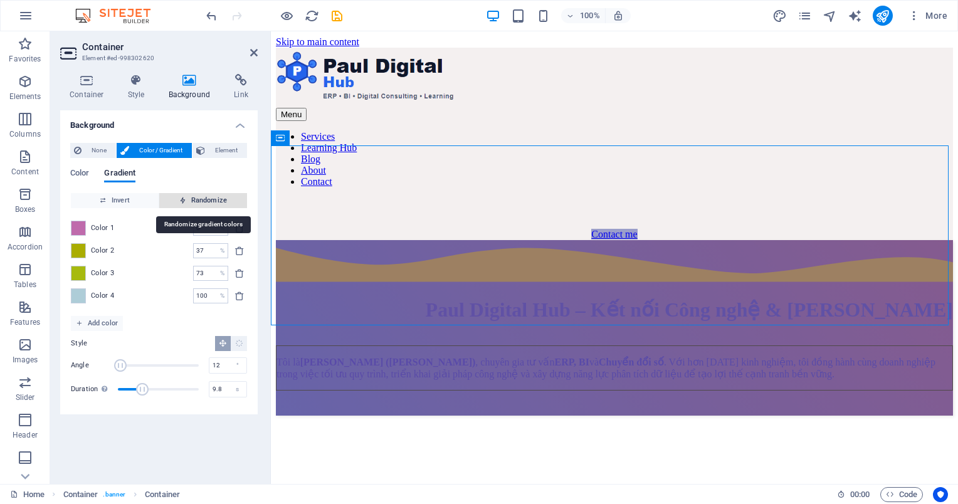
type input "100"
type input "234"
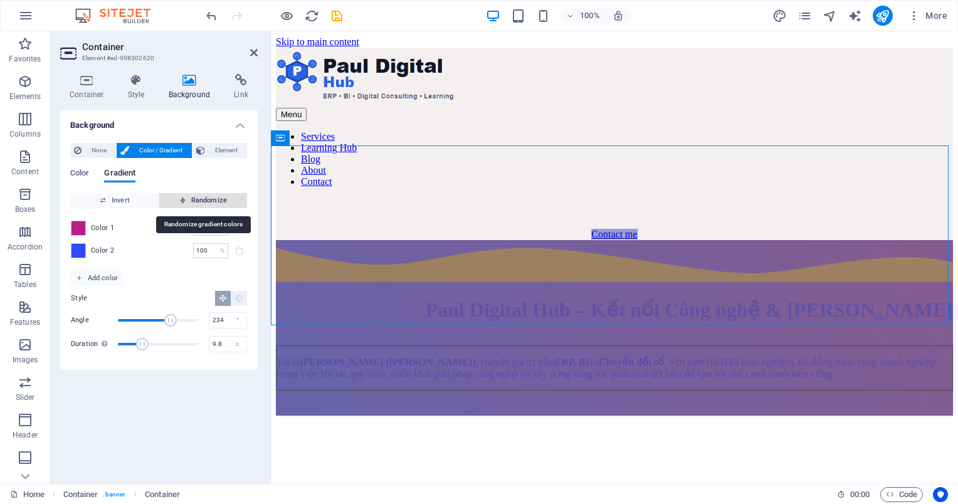
click at [216, 202] on span "Randomize" at bounding box center [203, 200] width 78 height 15
type input "52"
type input "154"
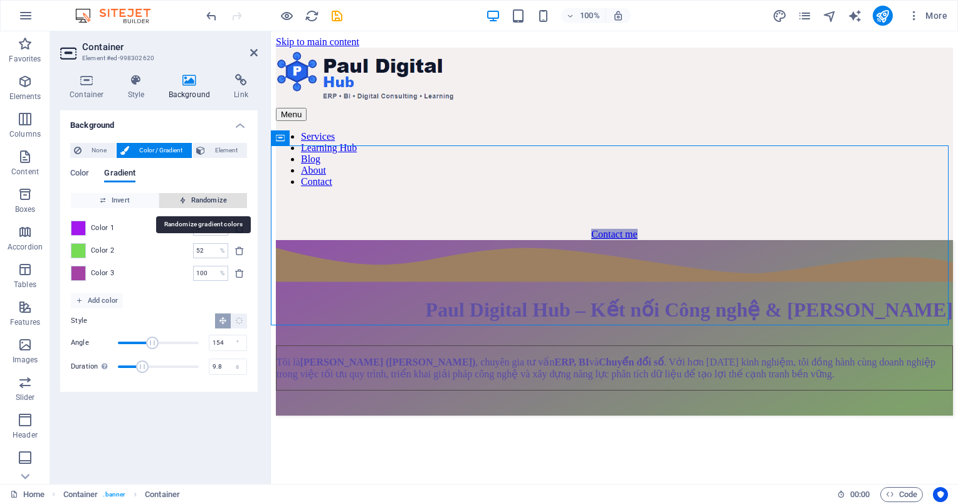
click at [216, 202] on span "Randomize" at bounding box center [203, 200] width 78 height 15
type input "100"
type input "24"
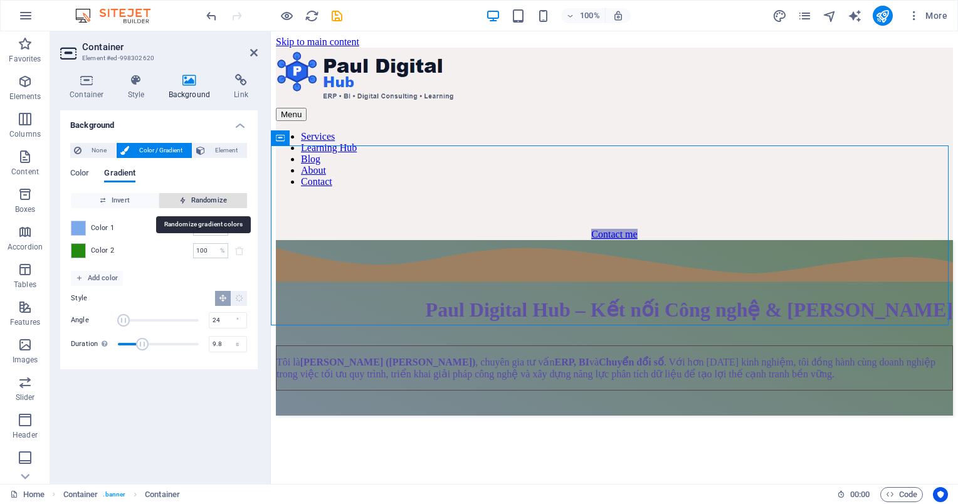
click at [216, 202] on span "Randomize" at bounding box center [203, 200] width 78 height 15
type input "81"
type input "120"
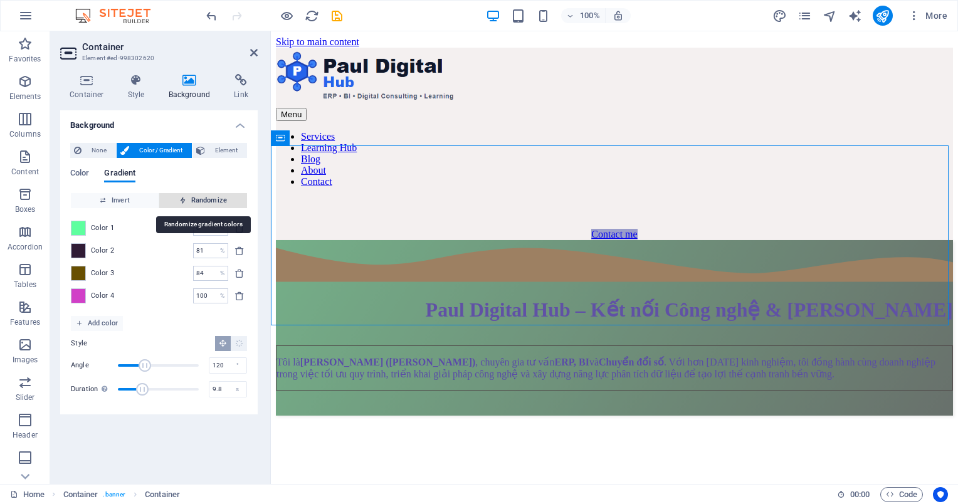
click at [216, 202] on span "Randomize" at bounding box center [203, 200] width 78 height 15
type input "100"
type input "183"
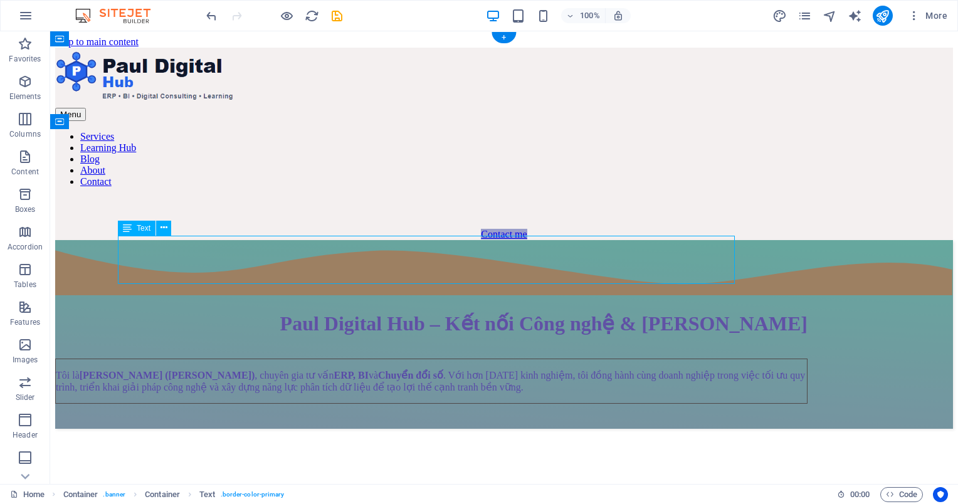
drag, startPoint x: 516, startPoint y: 256, endPoint x: 509, endPoint y: 258, distance: 7.8
click at [509, 359] on div "Tôi là [PERSON_NAME] ([PERSON_NAME]) , chuyên gia tư vấn ERP, BI và Chuyển đổi …" at bounding box center [431, 381] width 752 height 45
click at [154, 359] on div "Tôi là [PERSON_NAME] ([PERSON_NAME]) , chuyên gia tư vấn ERP, BI và Chuyển đổi …" at bounding box center [431, 381] width 752 height 45
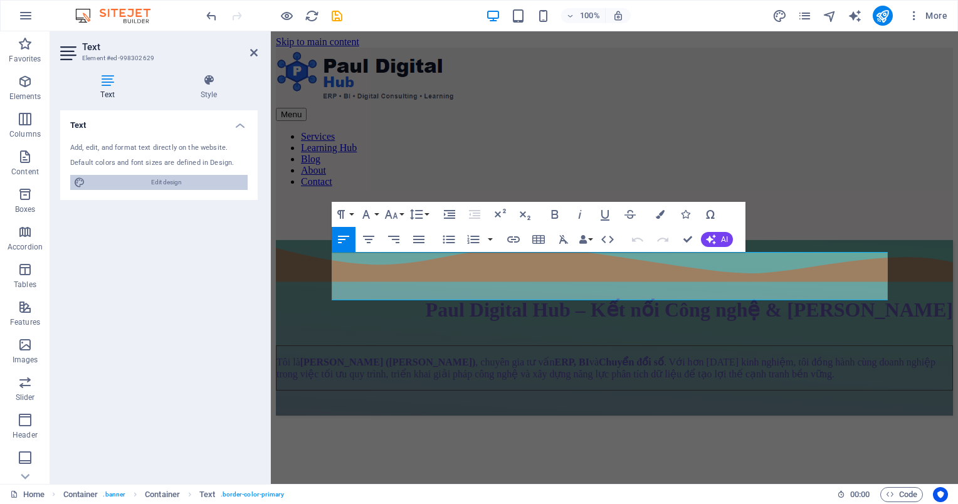
click at [196, 183] on span "Edit design" at bounding box center [166, 182] width 155 height 15
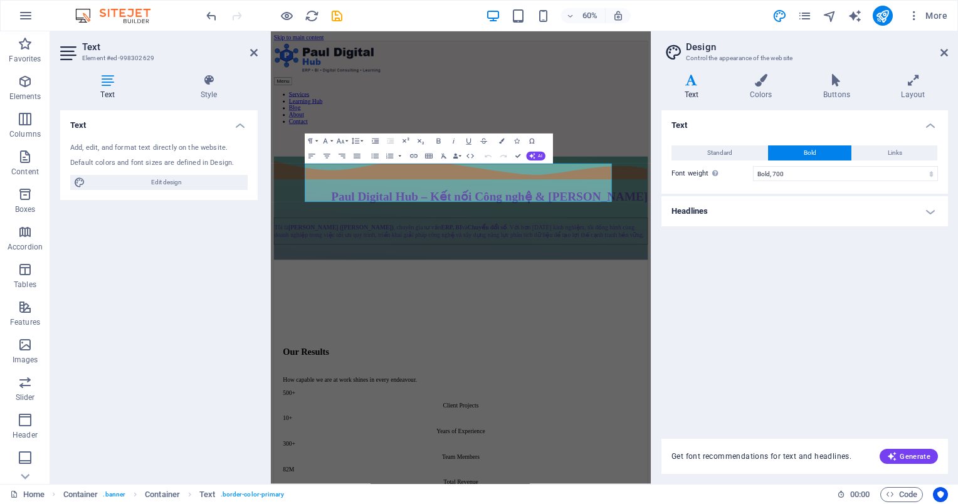
click at [774, 218] on h4 "Headlines" at bounding box center [804, 211] width 286 height 30
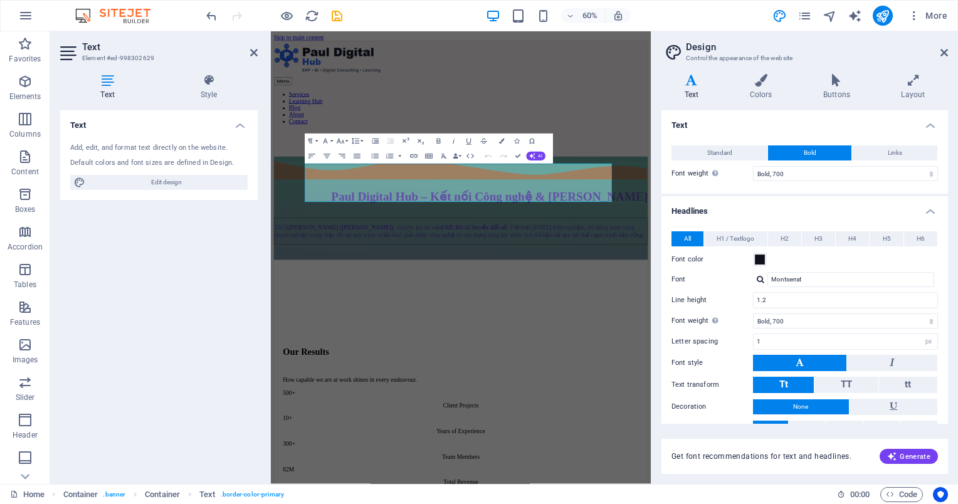
scroll to position [45, 0]
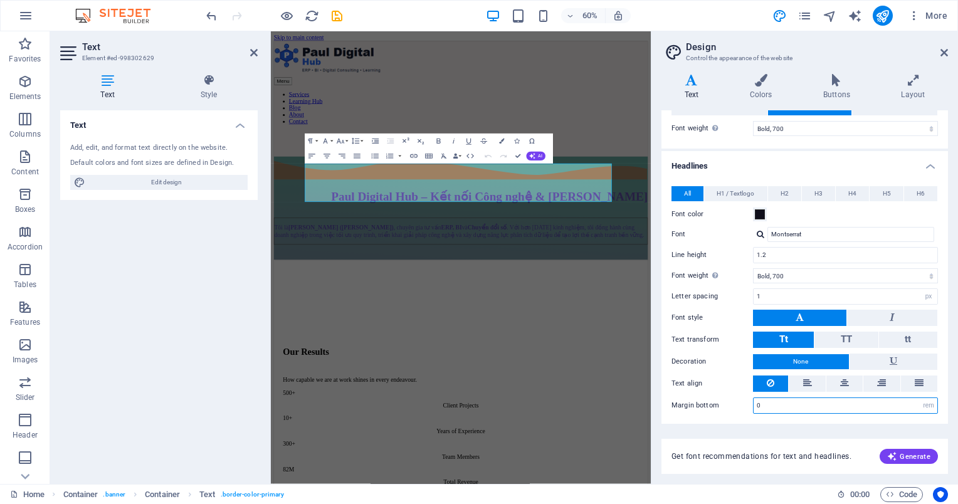
click at [805, 405] on input "0" at bounding box center [845, 405] width 184 height 15
drag, startPoint x: 801, startPoint y: 404, endPoint x: 743, endPoint y: 404, distance: 57.7
click at [743, 404] on div "Margin bottom 0 rem px vh" at bounding box center [804, 405] width 266 height 16
click at [915, 380] on icon at bounding box center [918, 382] width 9 height 15
click at [893, 378] on button at bounding box center [881, 383] width 36 height 16
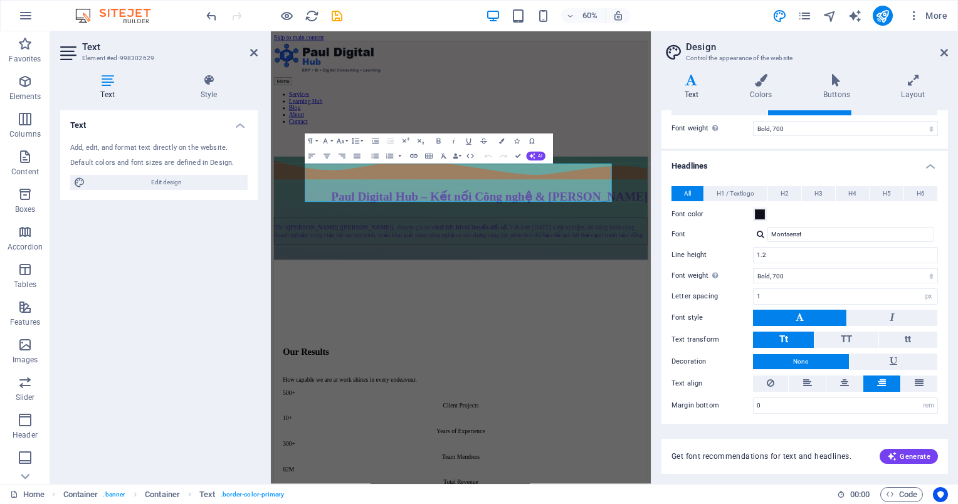
click at [890, 378] on button at bounding box center [881, 383] width 36 height 16
click at [889, 376] on button at bounding box center [881, 383] width 36 height 16
drag, startPoint x: 853, startPoint y: 441, endPoint x: 856, endPoint y: 426, distance: 15.4
click at [853, 440] on div "Get font recommendations for text and headlines. Generate" at bounding box center [804, 456] width 286 height 35
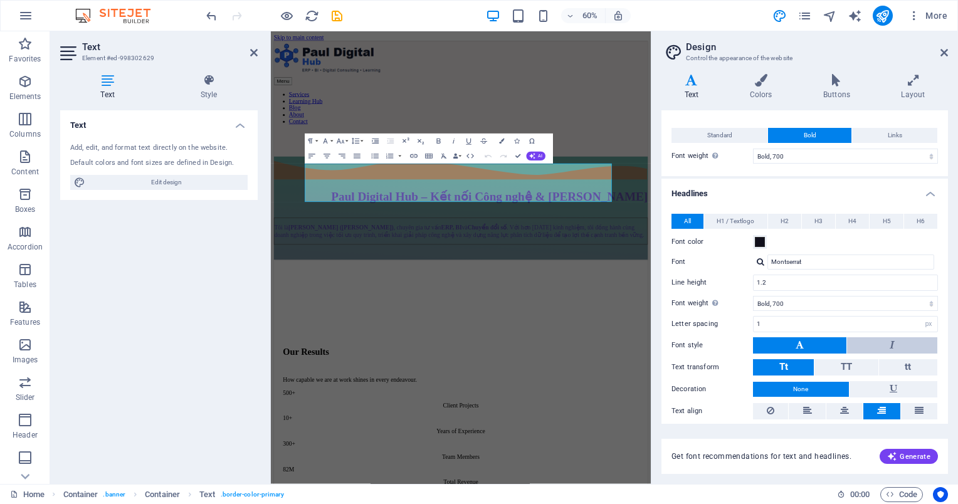
scroll to position [0, 0]
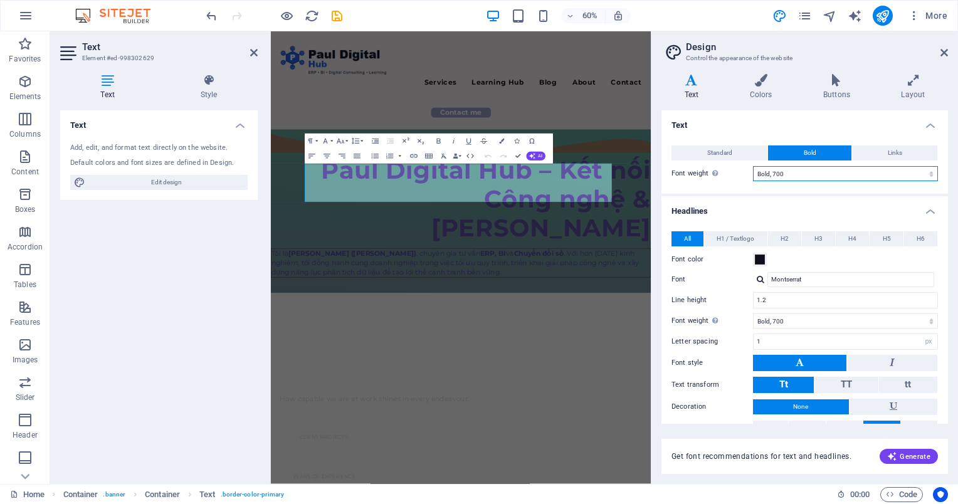
click at [807, 176] on select "Thin, 100 Extra-light, 200 Light, 300 Regular, 400 Medium, 500 Semi-bold, 600 B…" at bounding box center [845, 173] width 185 height 15
select select "800"
click at [753, 166] on select "Thin, 100 Extra-light, 200 Light, 300 Regular, 400 Medium, 500 Semi-bold, 600 B…" at bounding box center [845, 173] width 185 height 15
drag, startPoint x: 790, startPoint y: 441, endPoint x: 829, endPoint y: 289, distance: 156.7
click at [830, 290] on div "Menu Services Learning Hub Blog About Contact Contact me [PERSON_NAME] Digital …" at bounding box center [587, 493] width 633 height 925
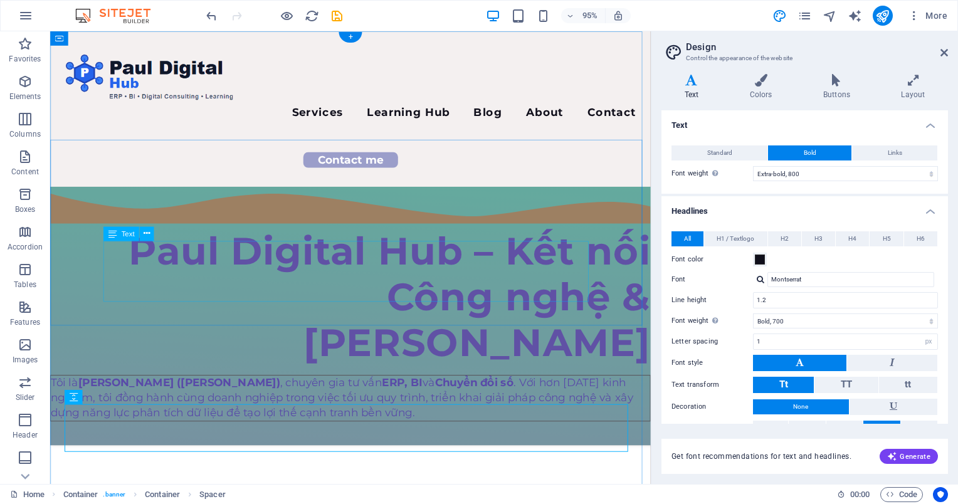
click at [545, 393] on div "Tôi là [PERSON_NAME] ([PERSON_NAME]) , chuyên gia tư vấn ERP, BI và Chuyển đổi …" at bounding box center [366, 417] width 632 height 49
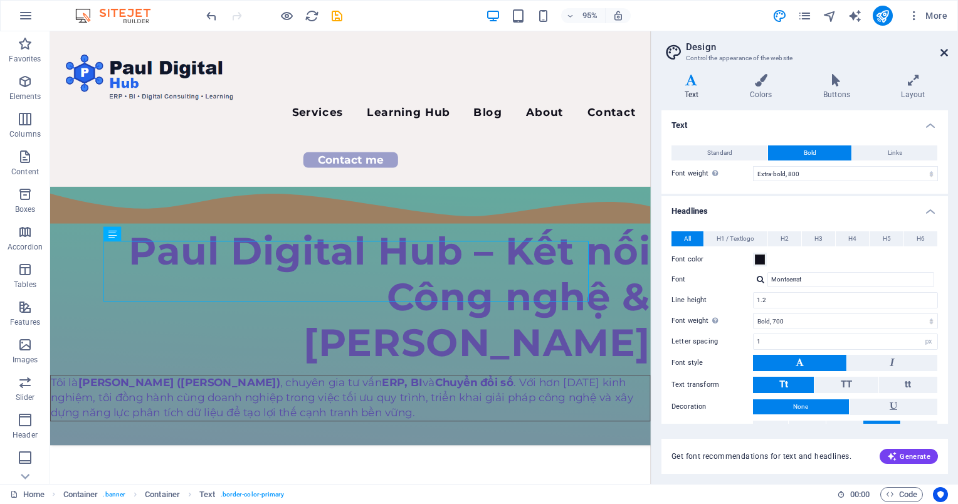
click at [946, 53] on icon at bounding box center [944, 53] width 8 height 10
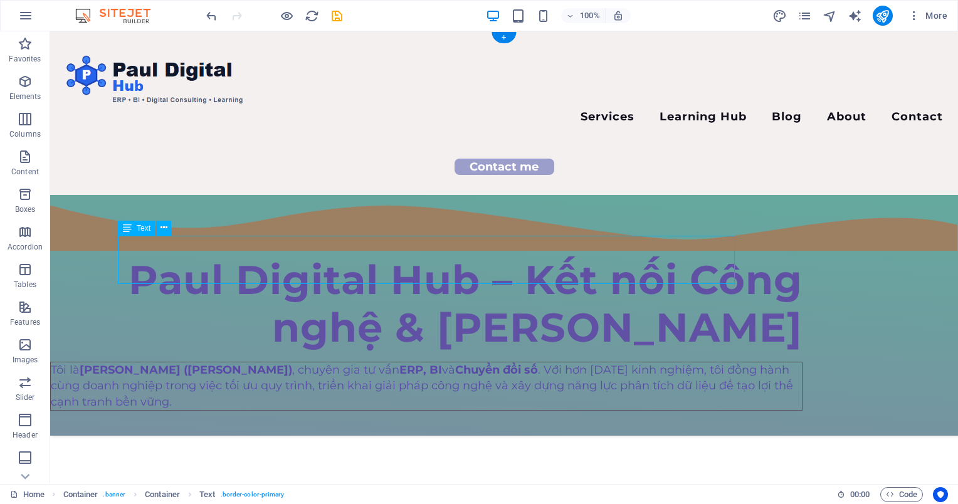
click at [490, 362] on div "Tôi là [PERSON_NAME] ([PERSON_NAME]) , chuyên gia tư vấn ERP, BI và Chuyển đổi …" at bounding box center [426, 386] width 752 height 49
click at [465, 362] on div "Tôi là [PERSON_NAME] ([PERSON_NAME]) , chuyên gia tư vấn ERP, BI và Chuyển đổi …" at bounding box center [426, 386] width 752 height 49
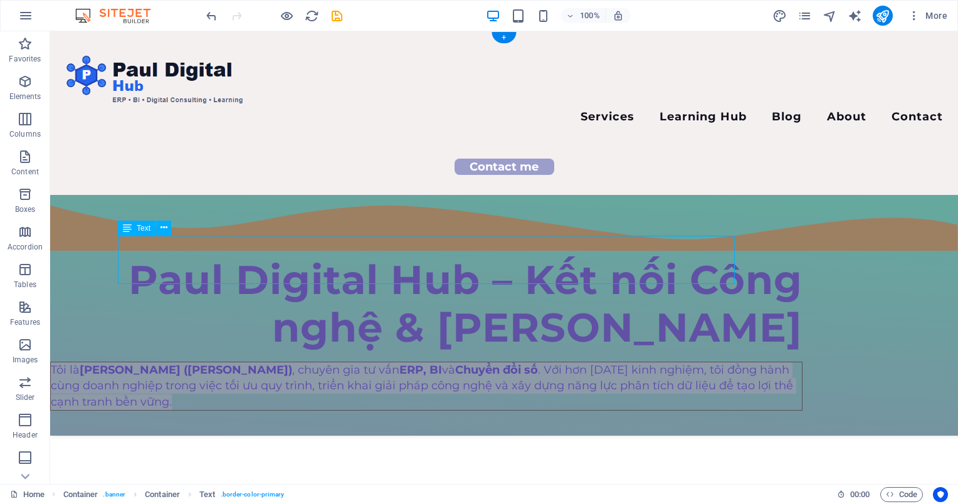
select select "%"
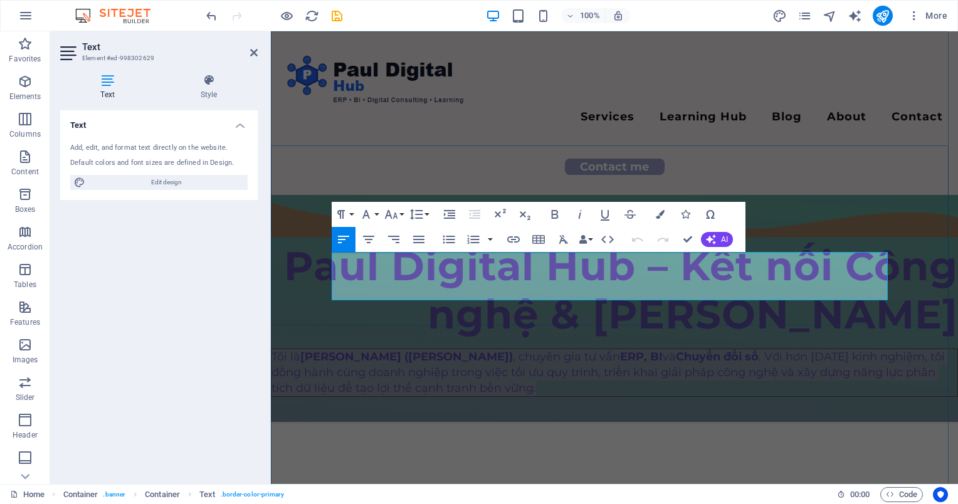
click at [465, 350] on span "Tôi là [PERSON_NAME] ([PERSON_NAME]) , chuyên gia tư vấn ERP, BI và Chuyển đổi …" at bounding box center [607, 372] width 673 height 45
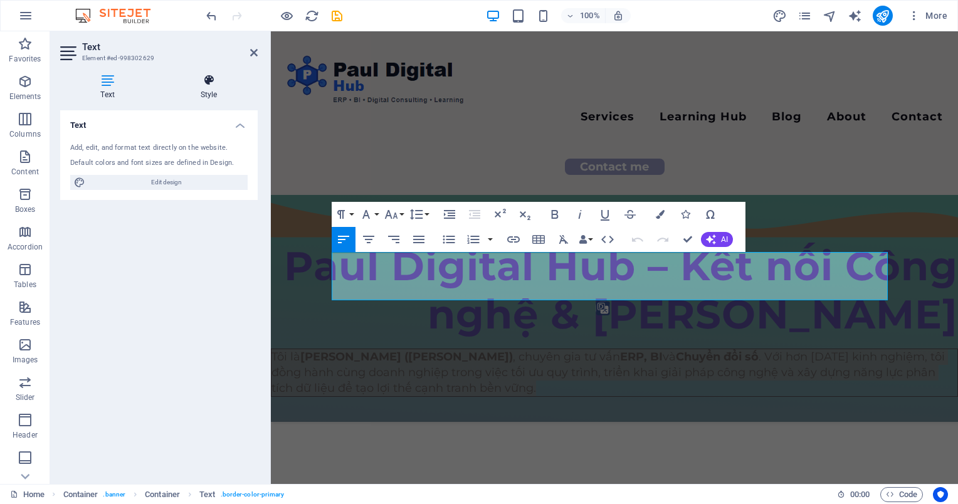
click at [201, 91] on h4 "Style" at bounding box center [209, 87] width 98 height 26
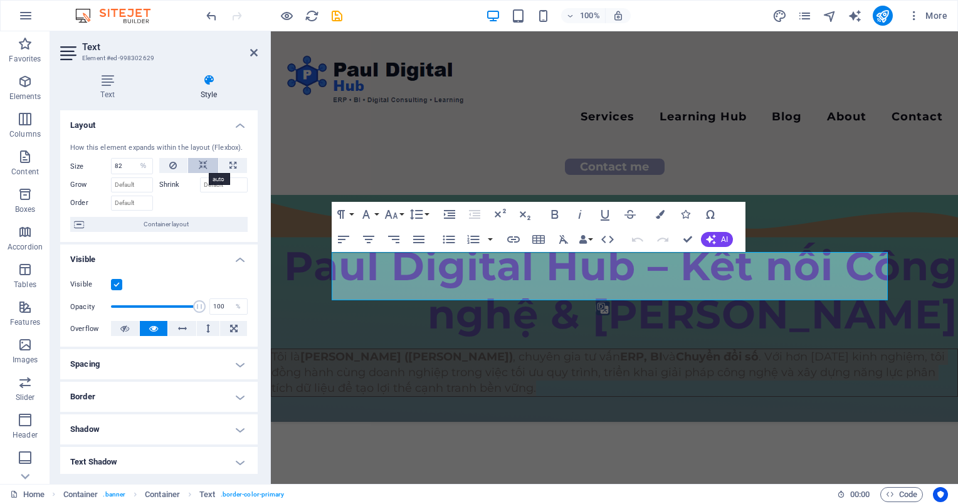
click at [206, 167] on button at bounding box center [203, 165] width 30 height 15
select select "DISABLED_OPTION_VALUE"
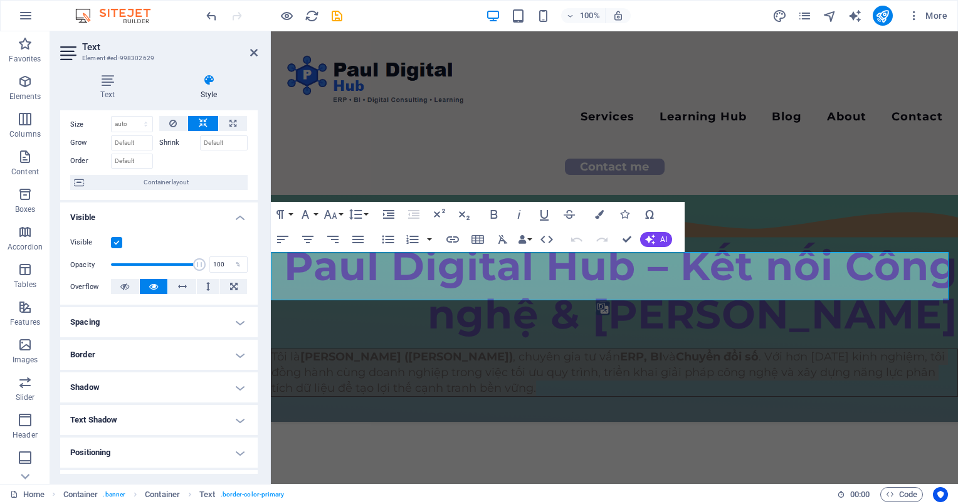
scroll to position [63, 0]
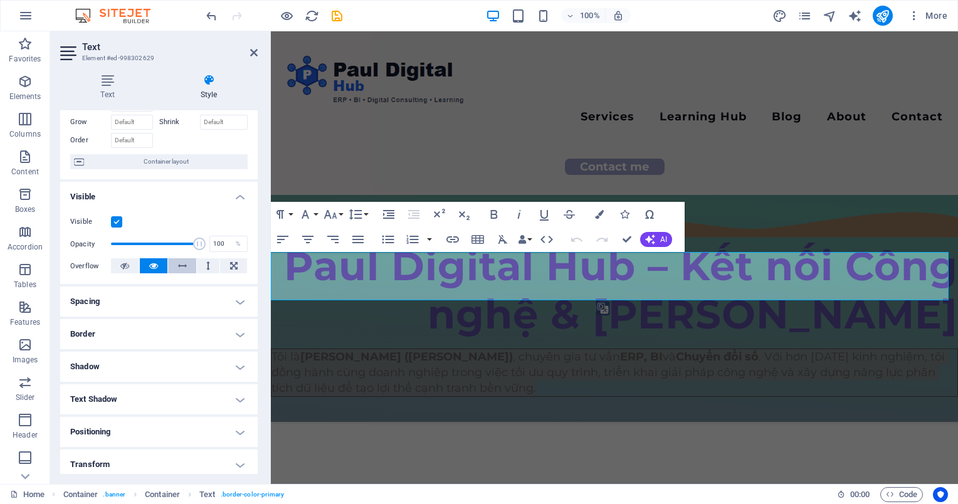
click at [179, 262] on icon at bounding box center [182, 265] width 9 height 15
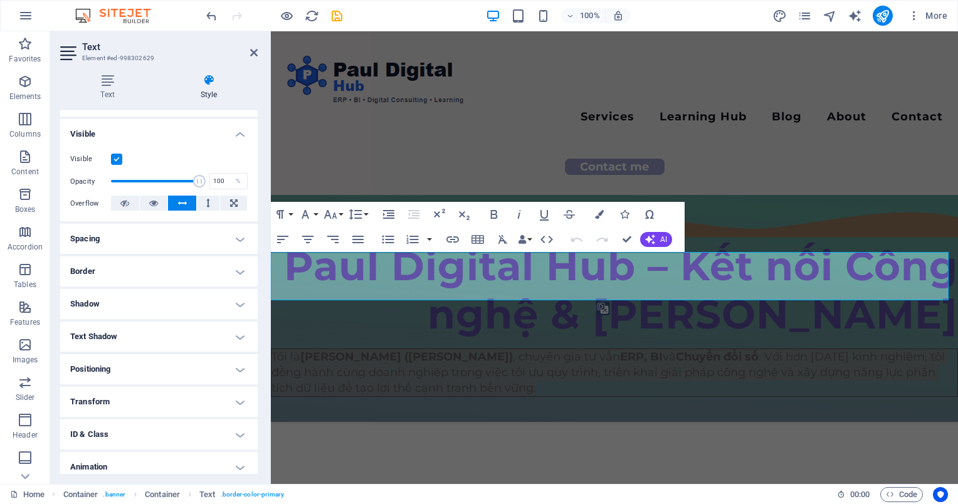
click at [165, 238] on h4 "Spacing" at bounding box center [158, 239] width 197 height 30
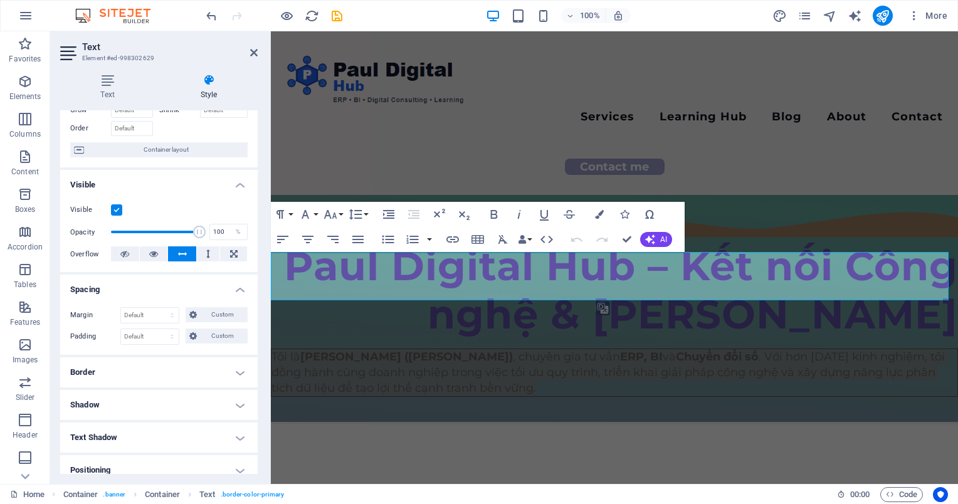
scroll to position [28, 0]
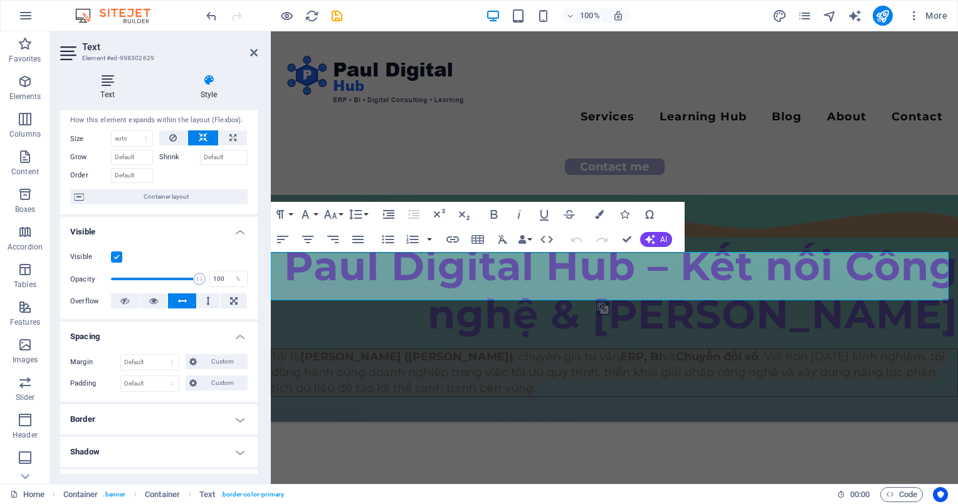
click at [117, 85] on icon at bounding box center [107, 80] width 95 height 13
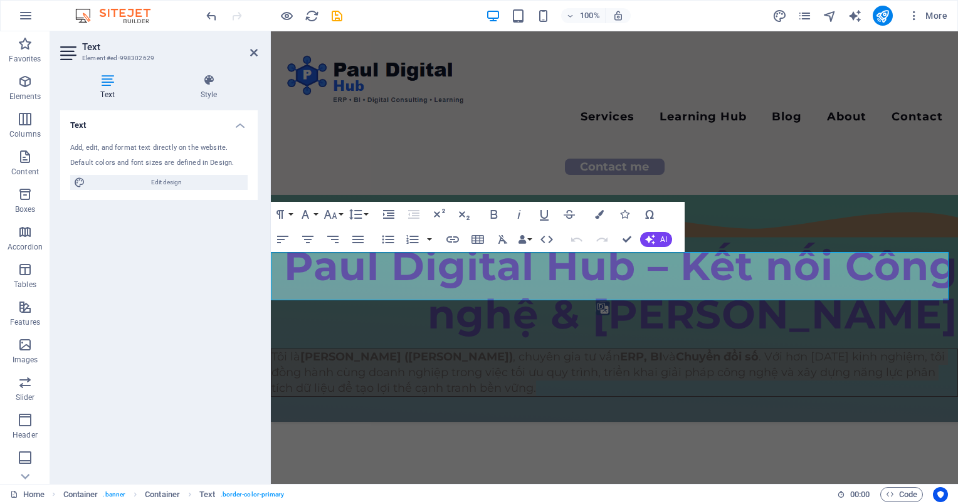
click at [236, 127] on h4 "Text" at bounding box center [158, 121] width 197 height 23
click at [213, 83] on icon at bounding box center [209, 80] width 98 height 13
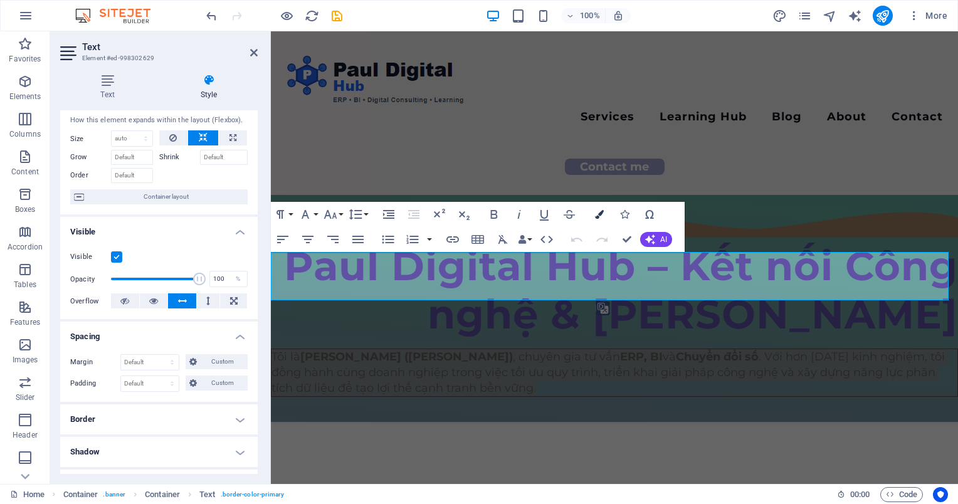
click at [609, 213] on button "Colors" at bounding box center [599, 214] width 24 height 25
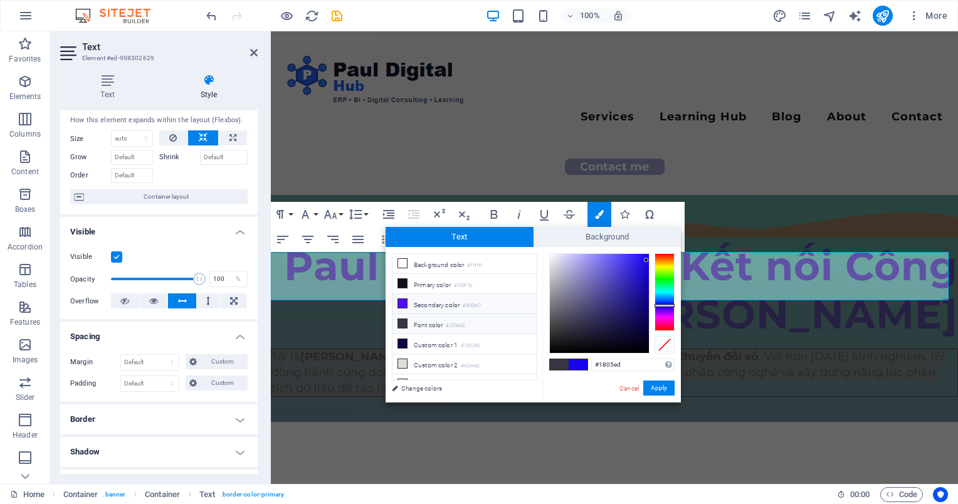
click at [407, 301] on li "Secondary color #500ef7" at bounding box center [464, 304] width 144 height 20
type input "#500ef7"
click at [409, 300] on li "Secondary color #500ef7" at bounding box center [464, 304] width 144 height 20
drag, startPoint x: 654, startPoint y: 383, endPoint x: 392, endPoint y: 349, distance: 264.2
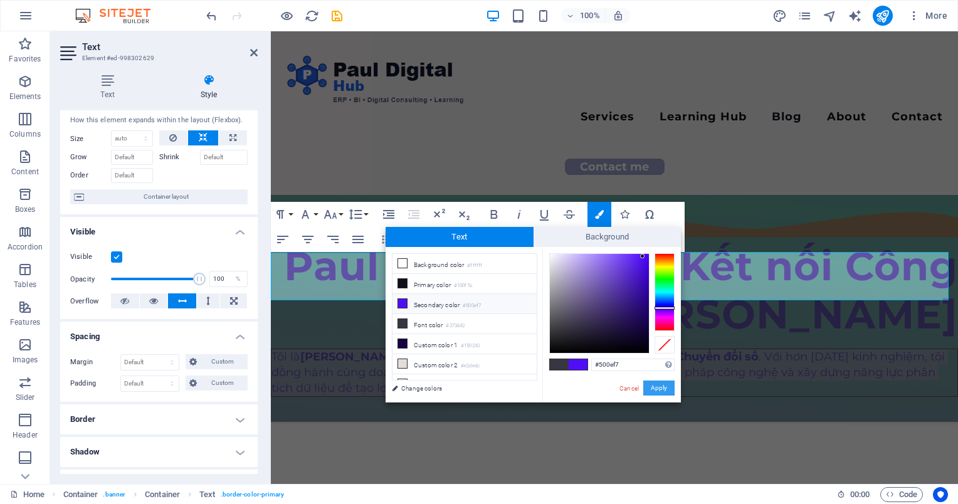
click at [654, 383] on button "Apply" at bounding box center [658, 387] width 31 height 15
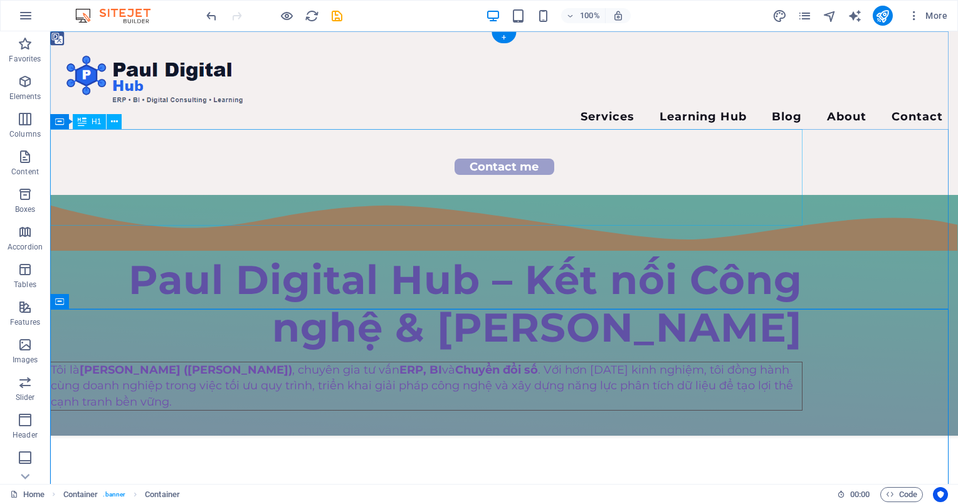
click at [762, 256] on div "Paul Digital Hub – Kết nối Công nghệ & [PERSON_NAME]" at bounding box center [426, 304] width 752 height 97
click at [713, 362] on div "Tôi là [PERSON_NAME] ([PERSON_NAME]) , chuyên gia tư vấn ERP, BI và Chuyển đổi …" at bounding box center [426, 386] width 752 height 49
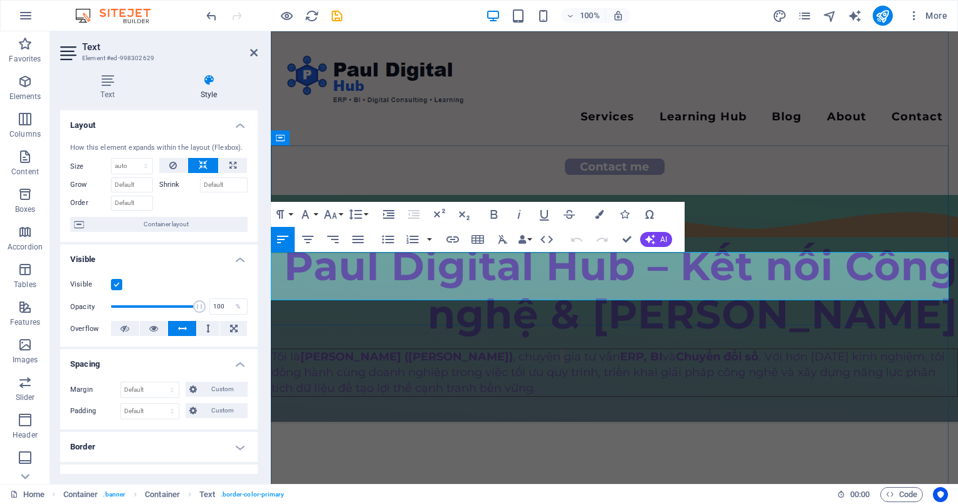
click at [469, 350] on span "Tôi là [PERSON_NAME] ([PERSON_NAME]) , chuyên gia tư vấn ERP, BI và Chuyển đổi …" at bounding box center [607, 372] width 673 height 45
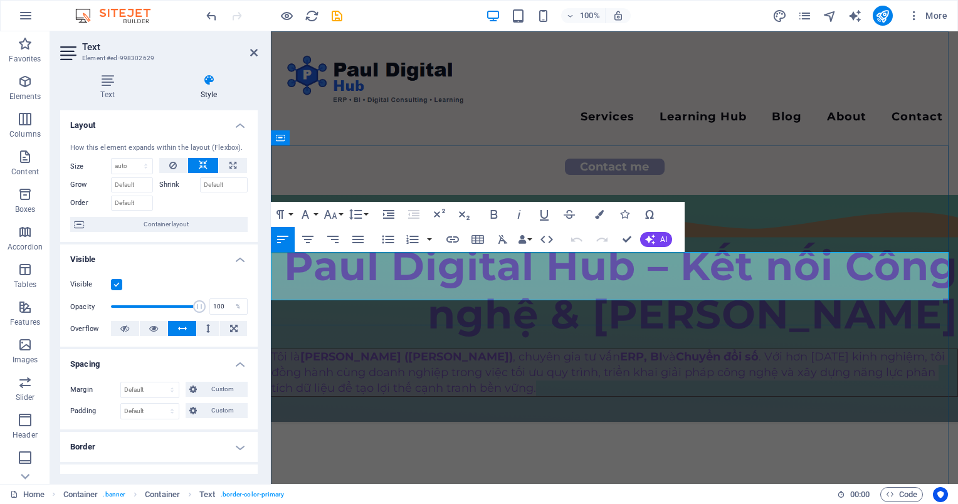
click at [469, 350] on span "Tôi là [PERSON_NAME] ([PERSON_NAME]) , chuyên gia tư vấn ERP, BI và Chuyển đổi …" at bounding box center [607, 372] width 673 height 45
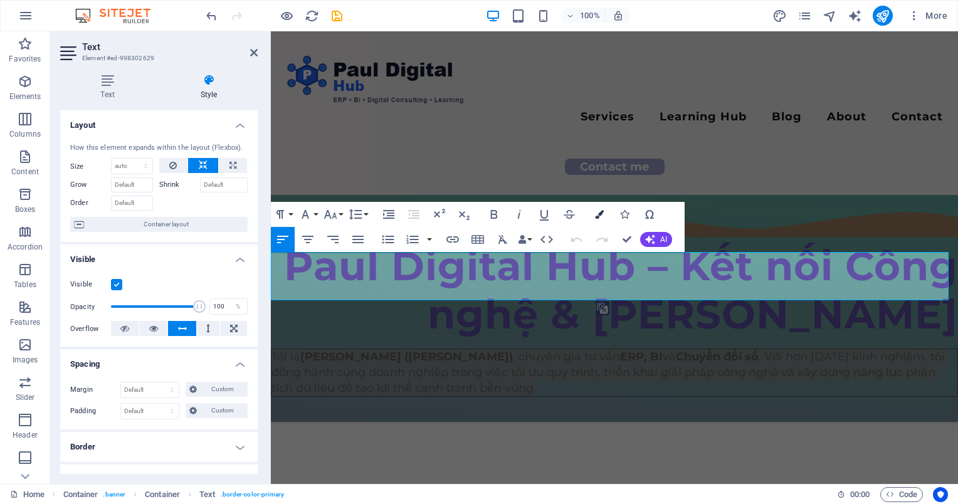
click at [602, 221] on button "Colors" at bounding box center [599, 214] width 24 height 25
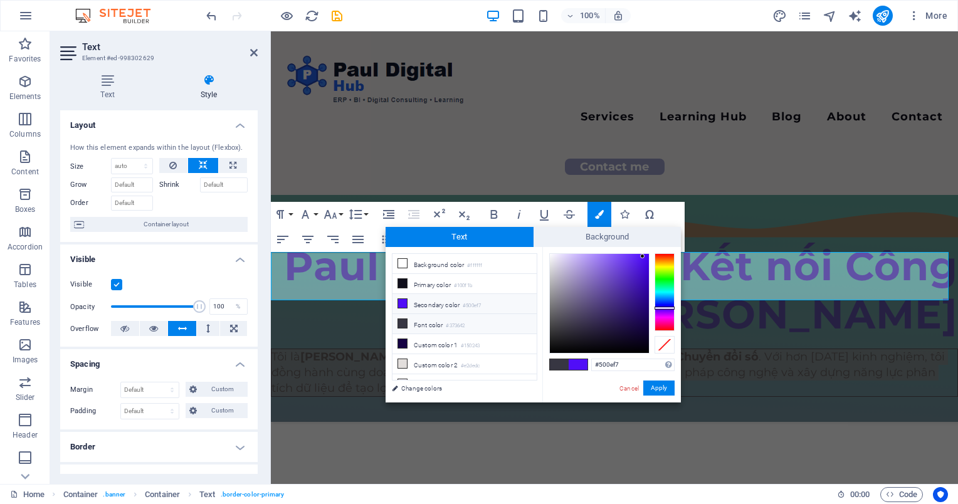
click at [427, 302] on li "Secondary color #500ef7" at bounding box center [464, 304] width 144 height 20
click at [417, 261] on li "Background color #ffffff" at bounding box center [464, 264] width 144 height 20
type input "#ffffff"
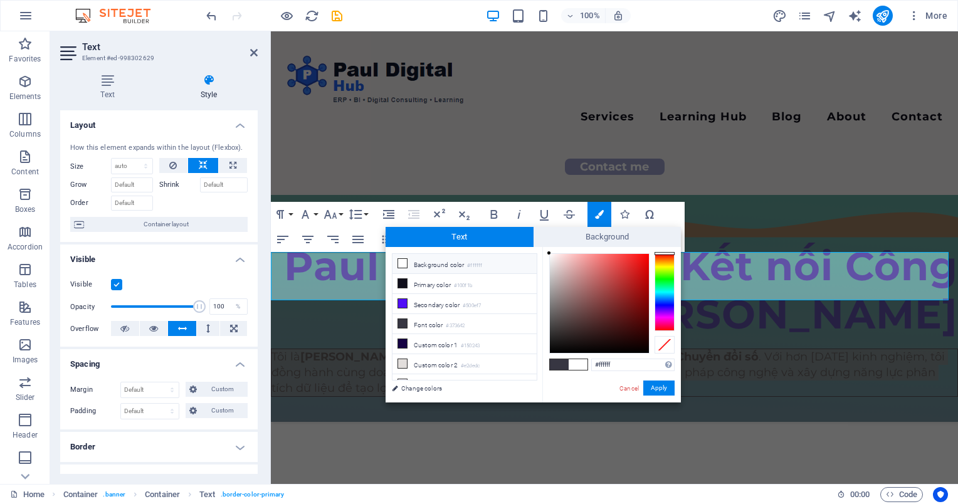
click at [664, 308] on div at bounding box center [664, 292] width 20 height 78
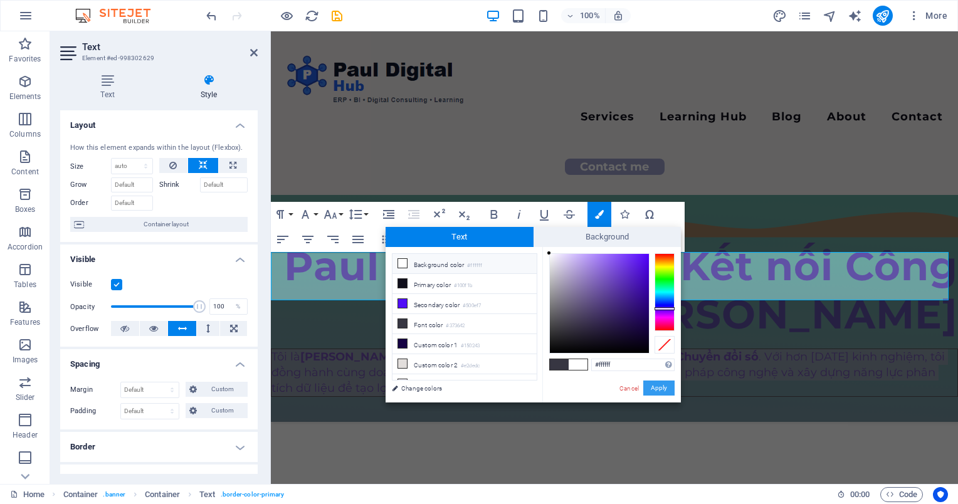
click at [657, 388] on button "Apply" at bounding box center [658, 387] width 31 height 15
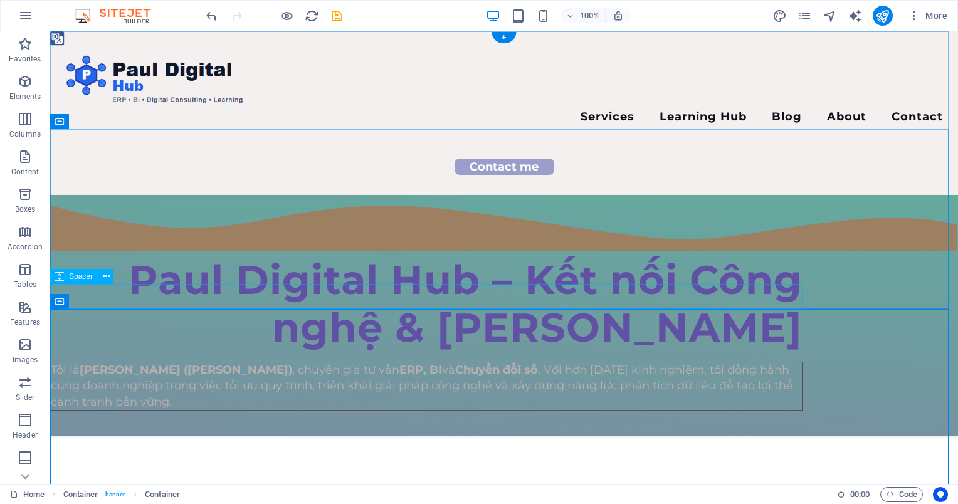
click at [721, 411] on div at bounding box center [426, 423] width 752 height 25
click at [717, 362] on div "Tôi là [PERSON_NAME] ([PERSON_NAME]) , chuyên gia tư vấn ERP, BI và Chuyển đổi …" at bounding box center [426, 386] width 752 height 49
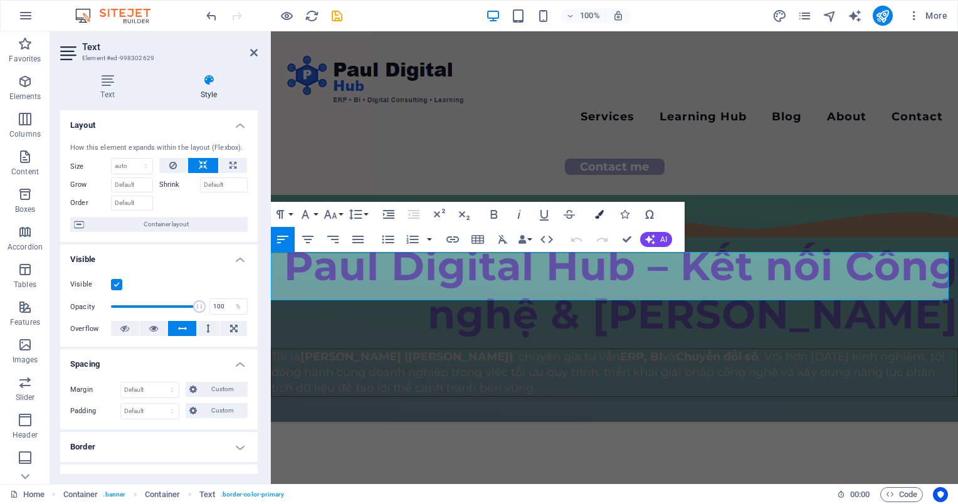
click at [599, 213] on icon "button" at bounding box center [599, 214] width 9 height 9
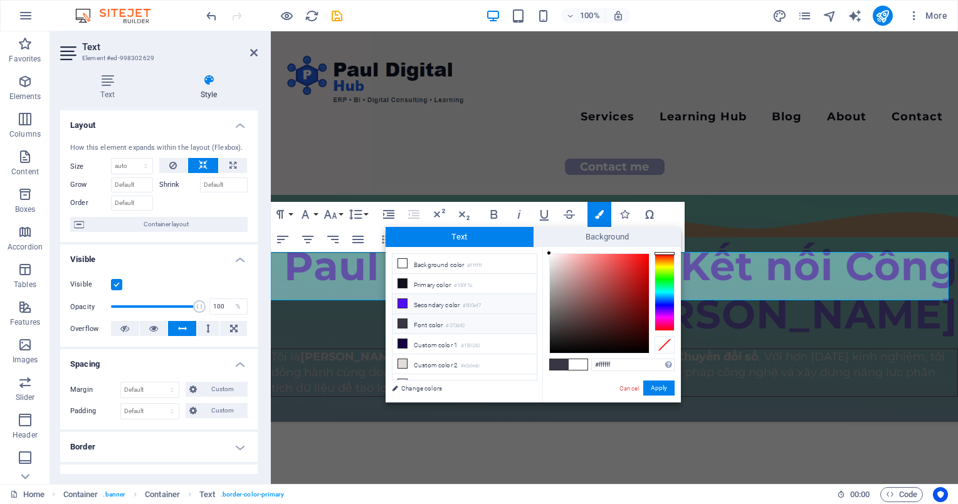
click at [421, 302] on li "Secondary color #500ef7" at bounding box center [464, 304] width 144 height 20
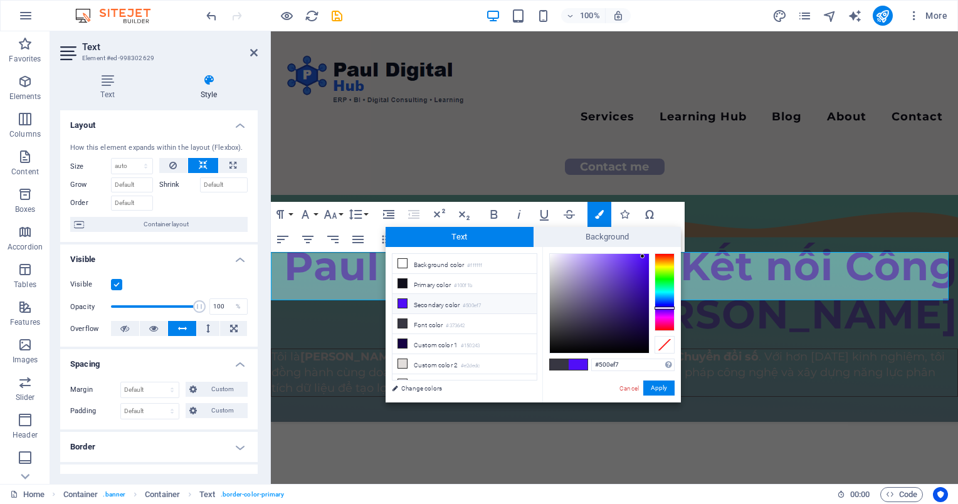
type input "#4a10de"
click at [641, 266] on div at bounding box center [599, 303] width 99 height 99
click at [664, 384] on button "Apply" at bounding box center [658, 387] width 31 height 15
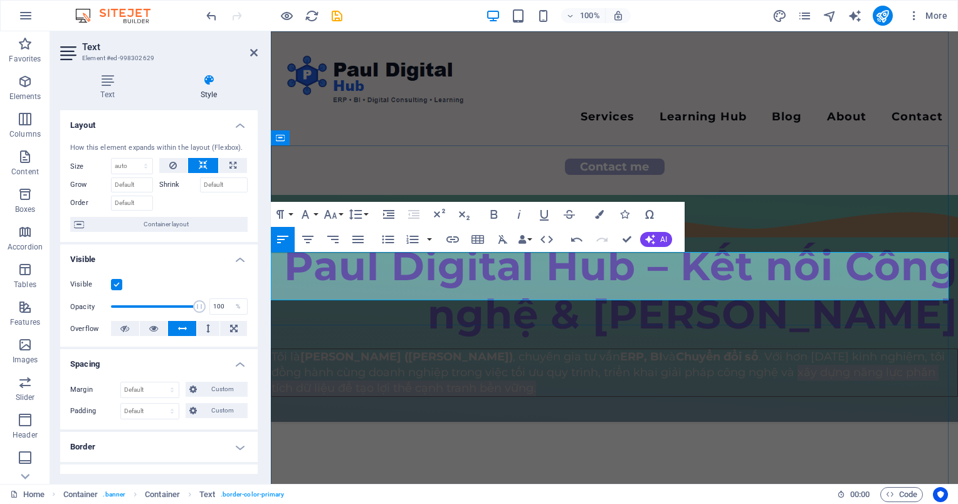
click at [734, 349] on p "​ ​ Tôi là [PERSON_NAME] ([PERSON_NAME]) , chuyên gia tư vấn ERP, BI và Chuyển …" at bounding box center [614, 373] width 686 height 48
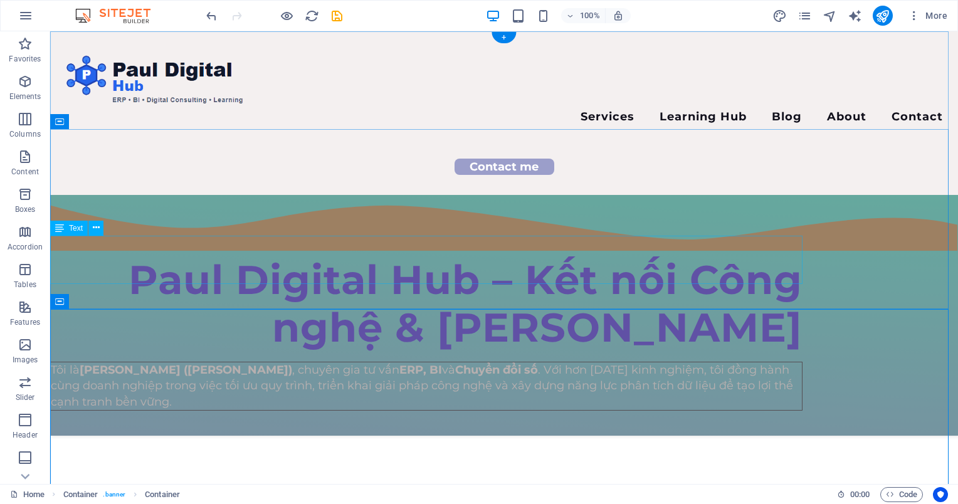
click at [738, 362] on div "Tôi là [PERSON_NAME] ([PERSON_NAME]) , chuyên gia tư vấn ERP, BI và Chuyển đổi …" at bounding box center [426, 386] width 752 height 49
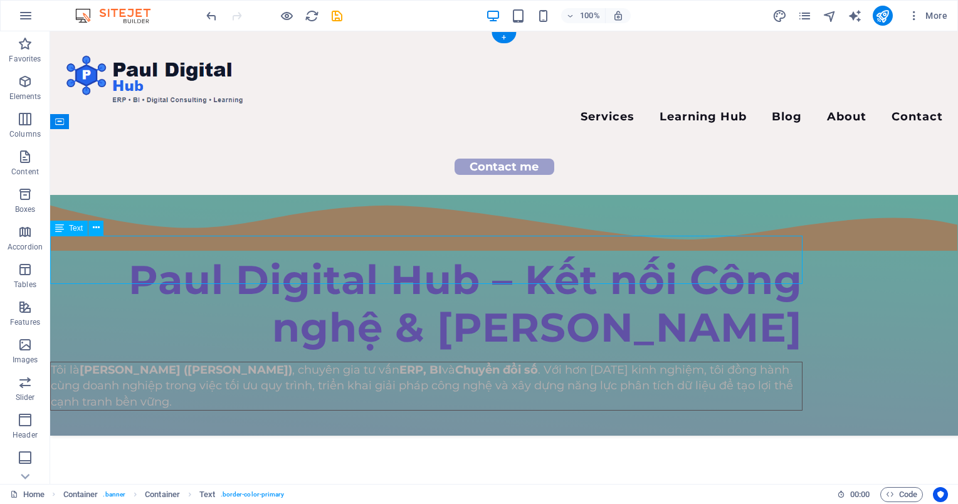
click at [738, 362] on div "Tôi là [PERSON_NAME] ([PERSON_NAME]) , chuyên gia tư vấn ERP, BI và Chuyển đổi …" at bounding box center [426, 386] width 752 height 49
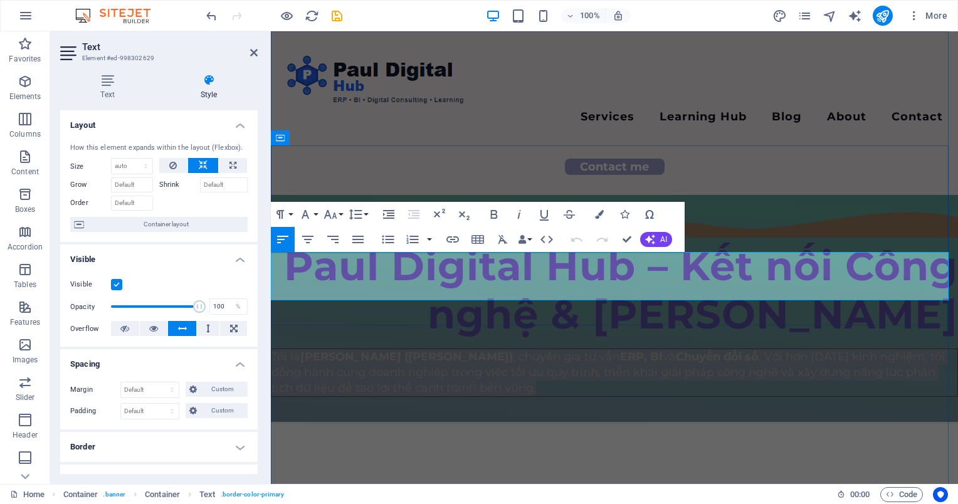
click at [738, 350] on span "Tôi là [PERSON_NAME] ([PERSON_NAME]) , chuyên gia tư vấn ERP, BI và Chuyển đổi …" at bounding box center [607, 372] width 673 height 45
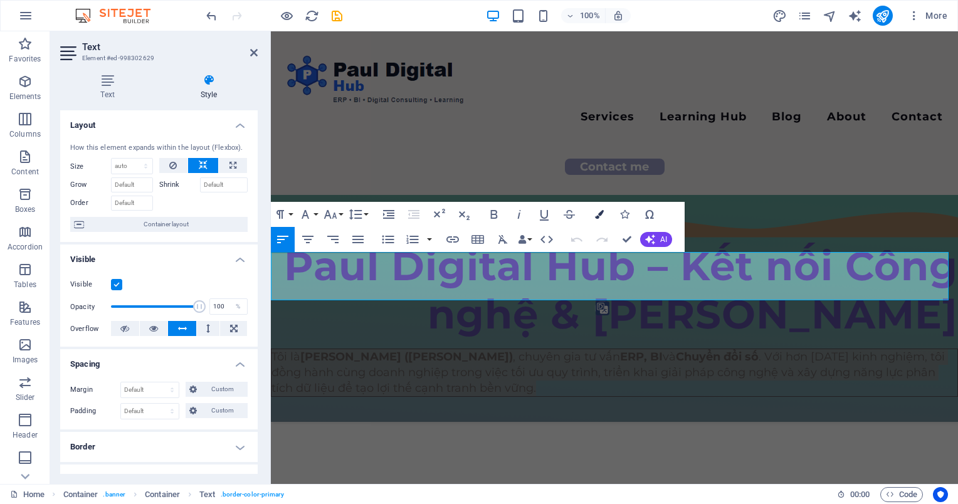
click at [593, 213] on button "Colors" at bounding box center [599, 214] width 24 height 25
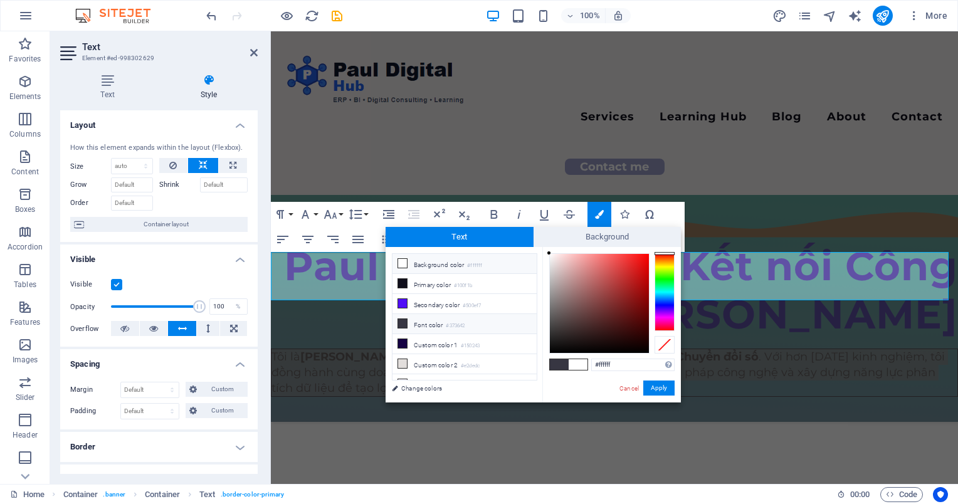
click at [412, 264] on li "Background color #ffffff" at bounding box center [464, 264] width 144 height 20
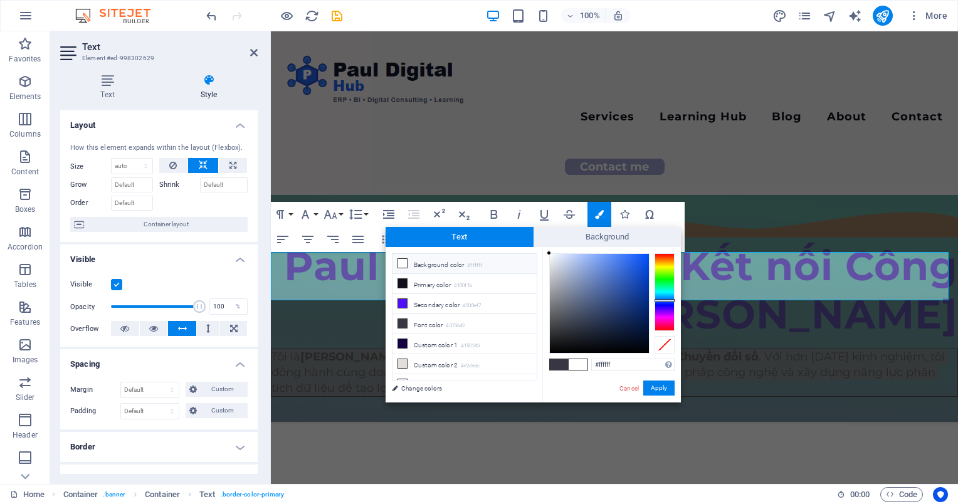
click at [664, 300] on div at bounding box center [664, 292] width 20 height 78
type input "#1759eb"
drag, startPoint x: 635, startPoint y: 285, endPoint x: 639, endPoint y: 261, distance: 24.7
click at [639, 261] on div at bounding box center [599, 303] width 99 height 99
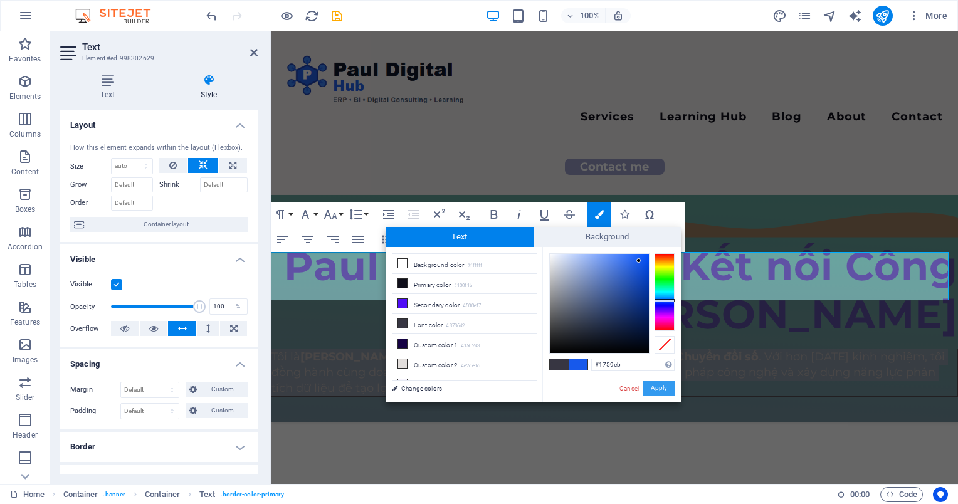
click at [665, 387] on button "Apply" at bounding box center [658, 387] width 31 height 15
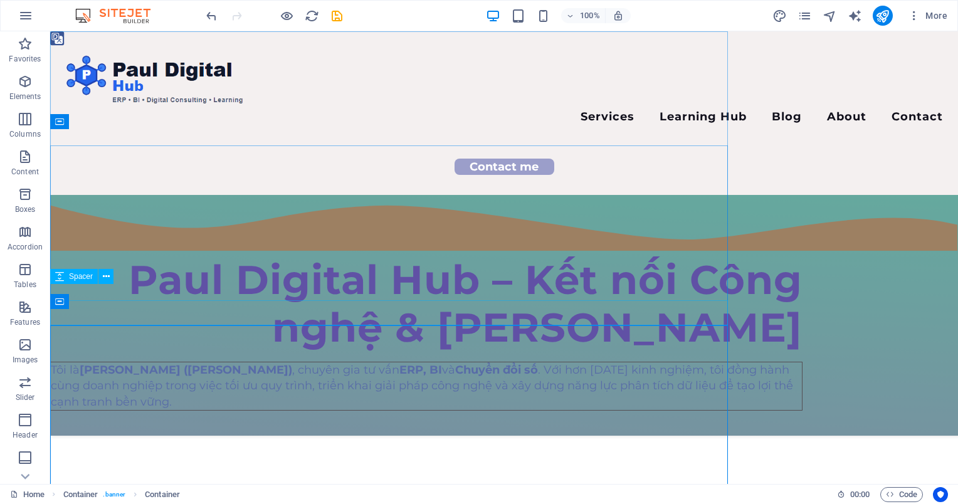
click at [769, 411] on div at bounding box center [426, 423] width 752 height 25
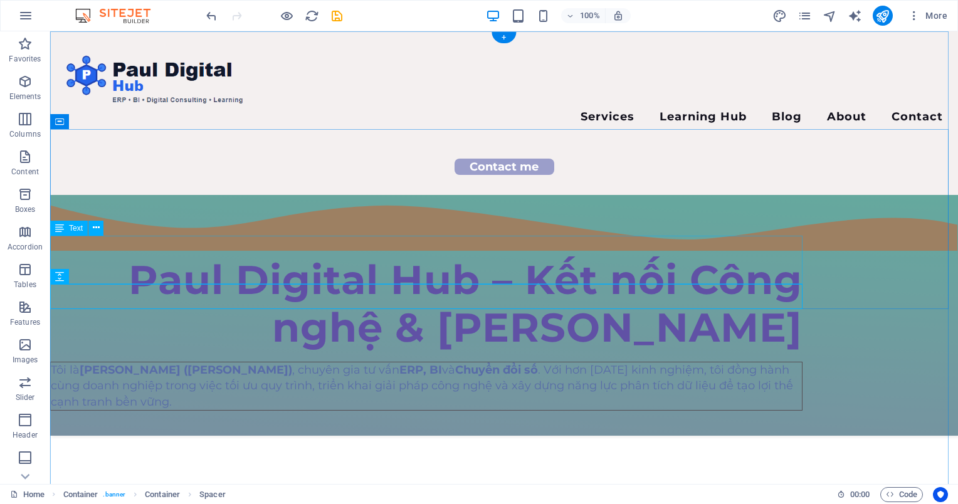
click at [788, 362] on div "Tôi là [PERSON_NAME] ([PERSON_NAME]) , chuyên gia tư vấn ERP, BI và Chuyển đổi …" at bounding box center [426, 386] width 752 height 49
click at [775, 362] on div "Tôi là [PERSON_NAME] ([PERSON_NAME]) , chuyên gia tư vấn ERP, BI và Chuyển đổi …" at bounding box center [426, 386] width 752 height 49
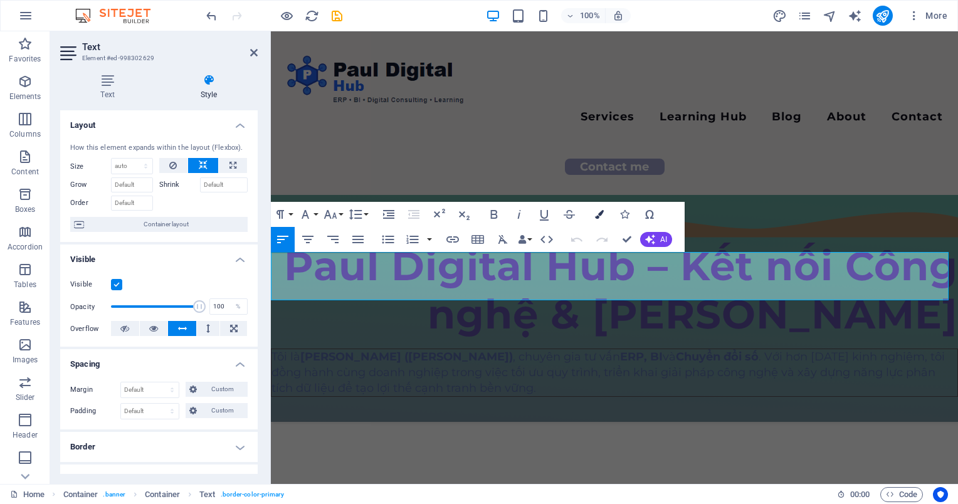
click at [595, 217] on icon "button" at bounding box center [599, 214] width 9 height 9
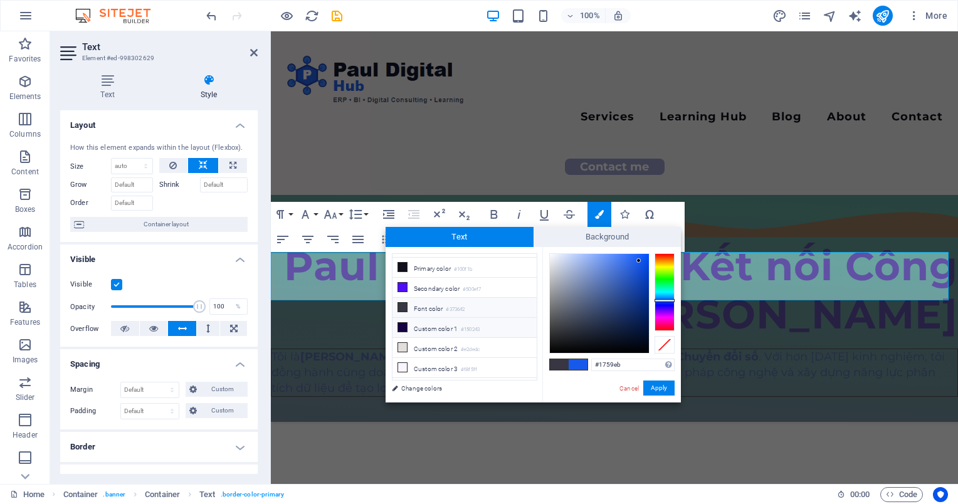
scroll to position [0, 0]
click at [405, 261] on icon at bounding box center [402, 263] width 9 height 9
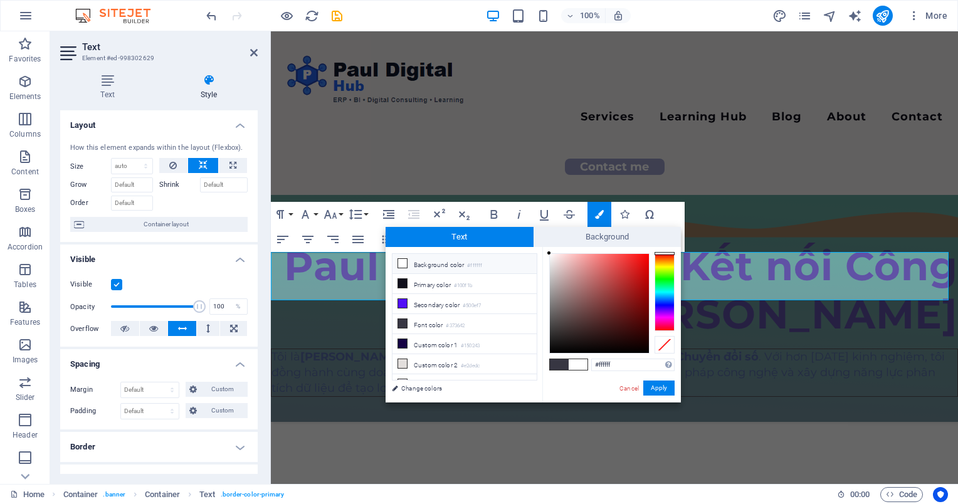
click at [665, 296] on div at bounding box center [664, 292] width 20 height 78
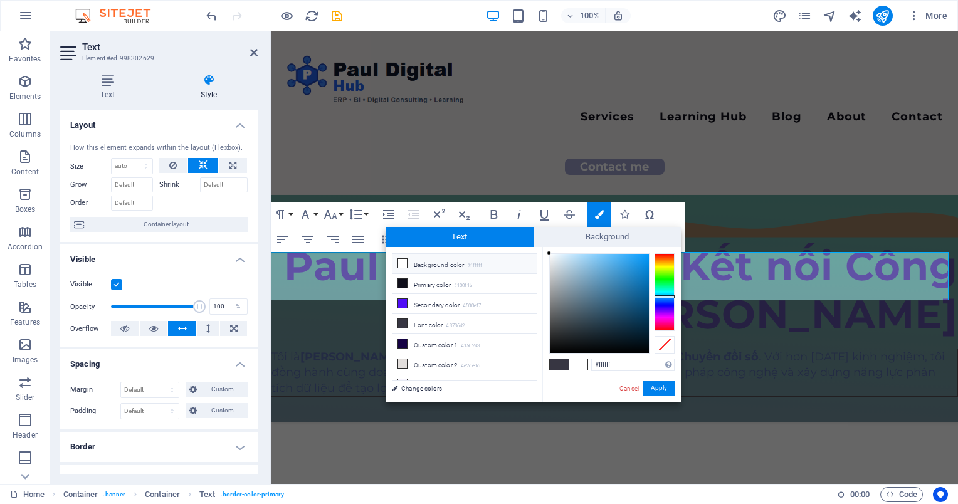
click at [665, 310] on div at bounding box center [664, 292] width 20 height 78
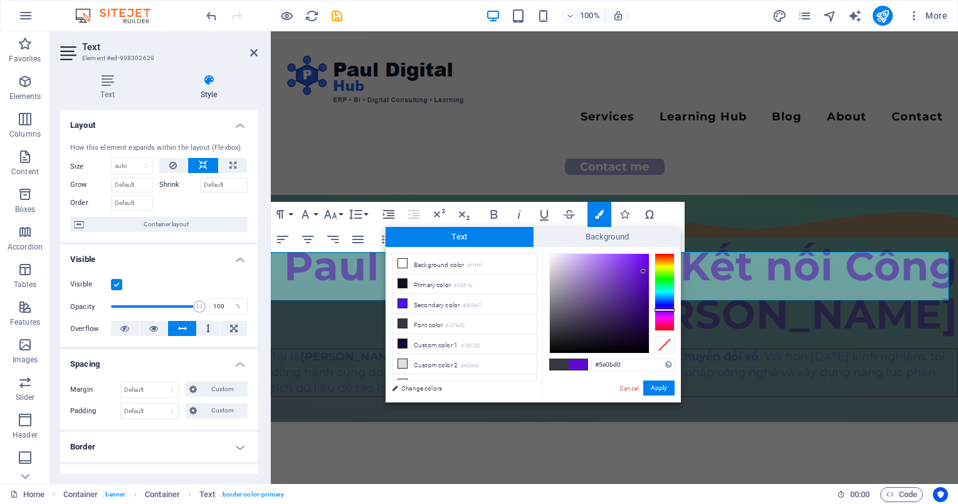
click at [643, 271] on div at bounding box center [599, 303] width 99 height 99
click at [674, 305] on div "#1a0bd0 Supported formats #0852ed rgb(8, 82, 237) rgba(8, 82, 237, 90%) hsv(221…" at bounding box center [611, 415] width 139 height 337
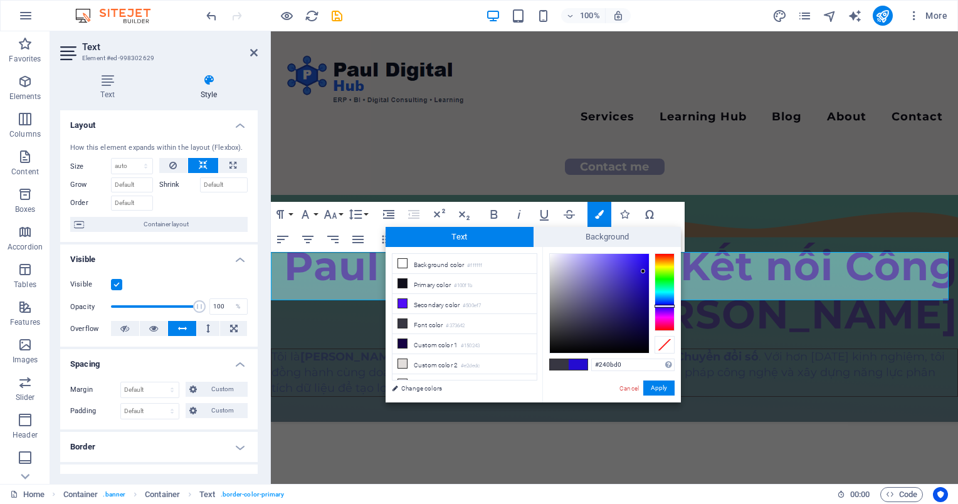
click at [669, 306] on div at bounding box center [664, 306] width 20 height 3
click at [642, 261] on div at bounding box center [599, 303] width 99 height 99
click at [642, 261] on div at bounding box center [641, 260] width 4 height 4
click at [664, 387] on button "Apply" at bounding box center [658, 387] width 31 height 15
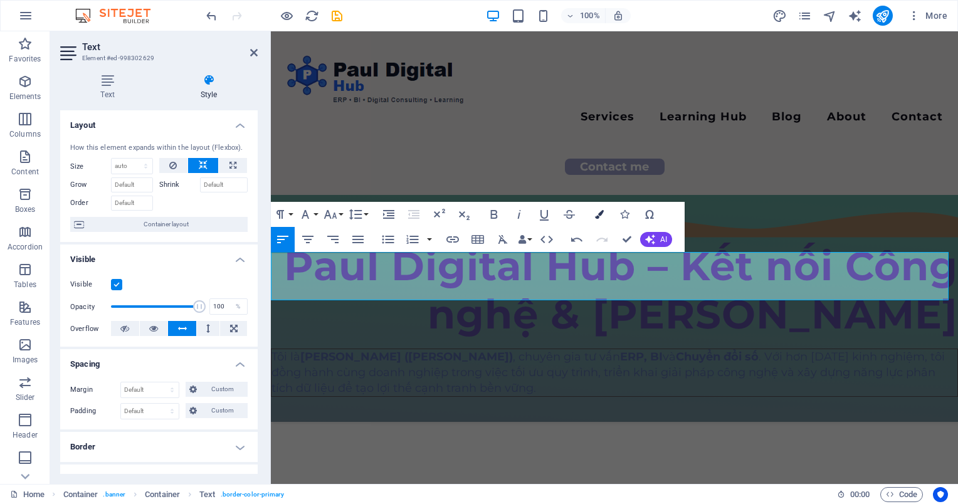
click at [596, 212] on button "Colors" at bounding box center [599, 214] width 24 height 25
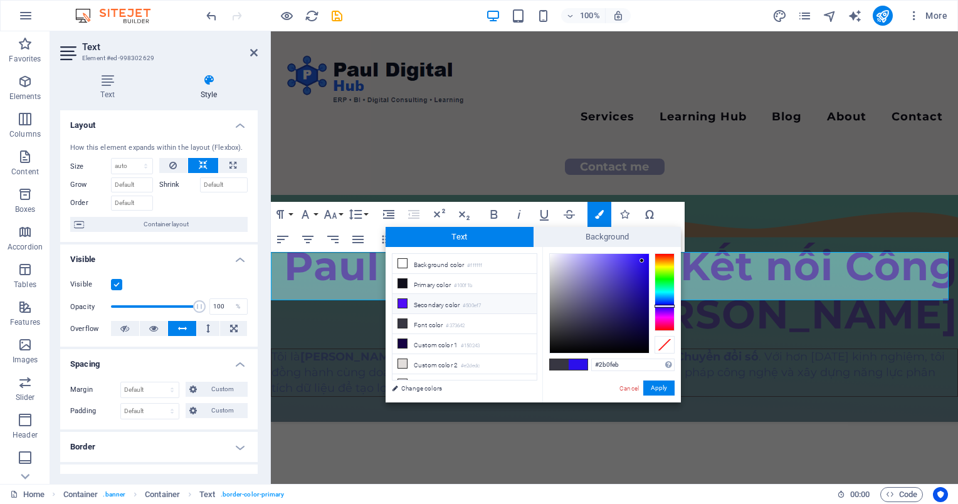
click at [426, 300] on li "Secondary color #500ef7" at bounding box center [464, 304] width 144 height 20
type input "#500ef7"
click at [427, 300] on li "Secondary color #500ef7" at bounding box center [464, 304] width 144 height 20
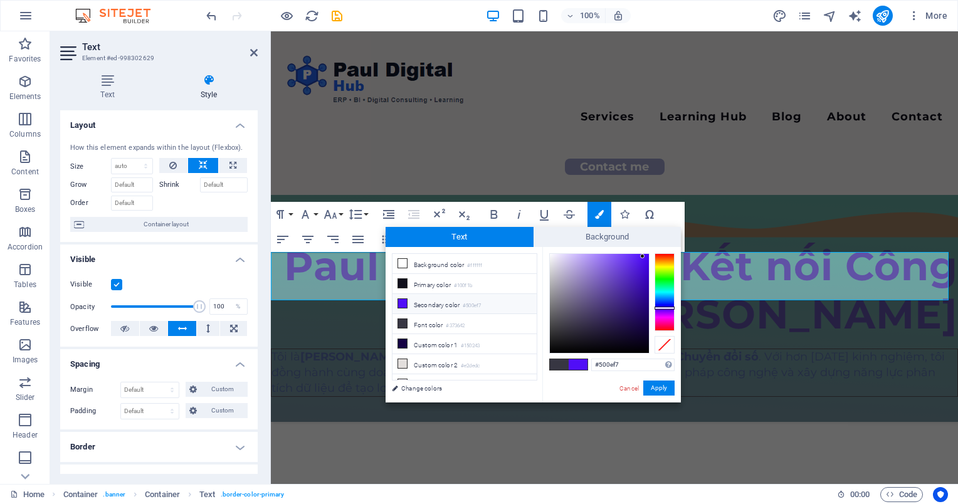
click at [427, 300] on li "Secondary color #500ef7" at bounding box center [464, 304] width 144 height 20
click at [441, 389] on link "Change colors" at bounding box center [457, 388] width 145 height 16
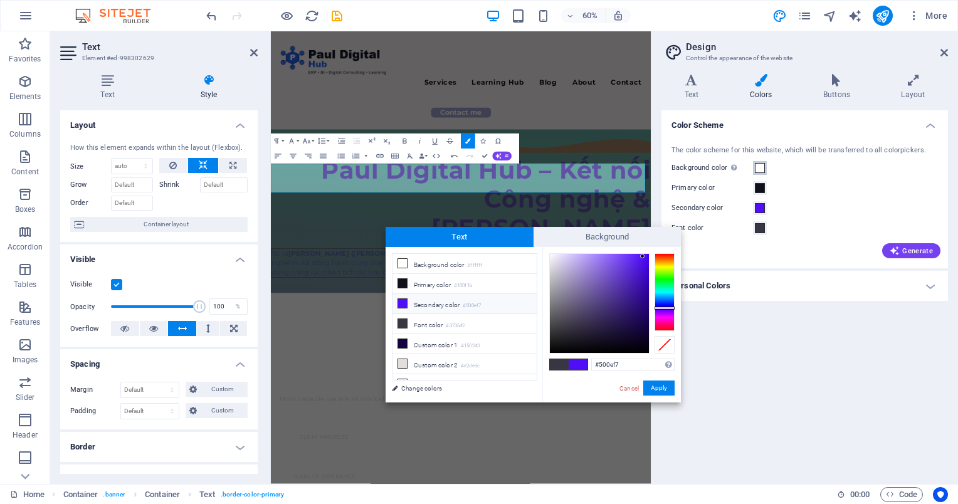
click at [762, 162] on button "Background color Only visible if it is not covered by other backgrounds." at bounding box center [760, 168] width 14 height 14
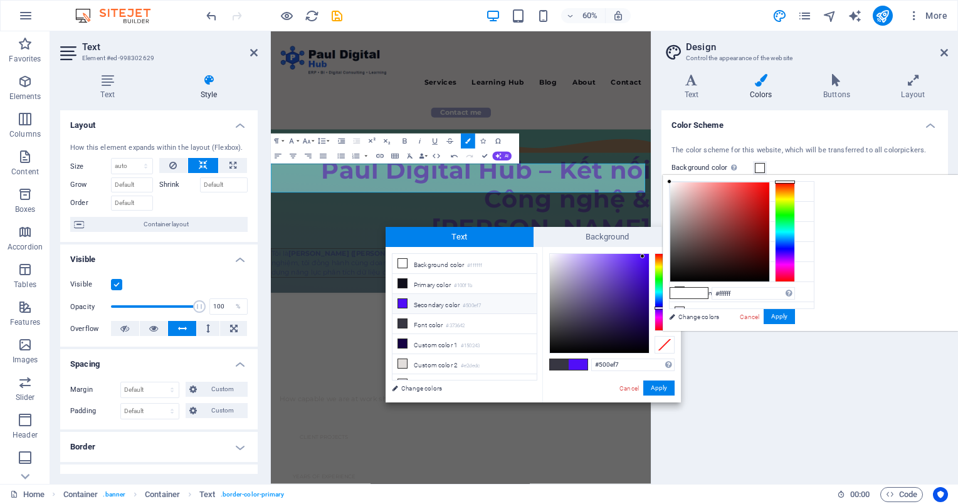
click at [795, 250] on div at bounding box center [785, 232] width 20 height 100
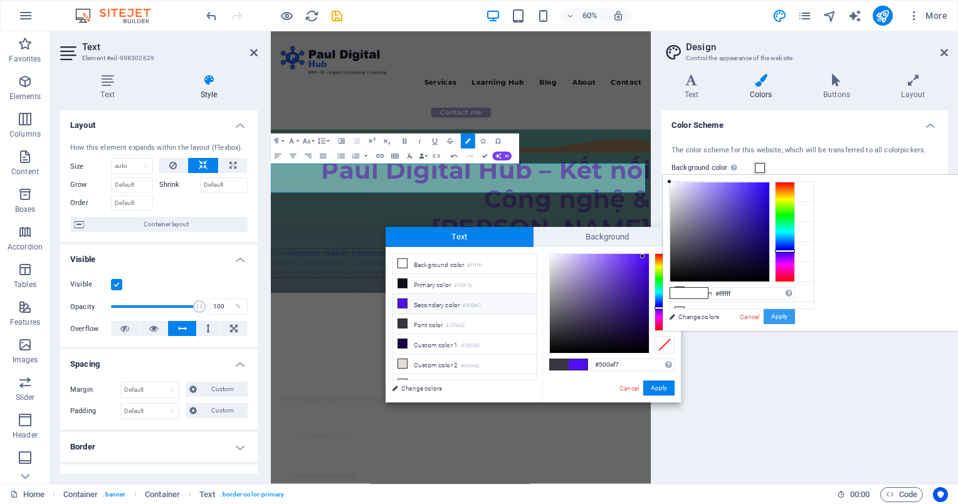
click at [795, 313] on button "Apply" at bounding box center [778, 316] width 31 height 15
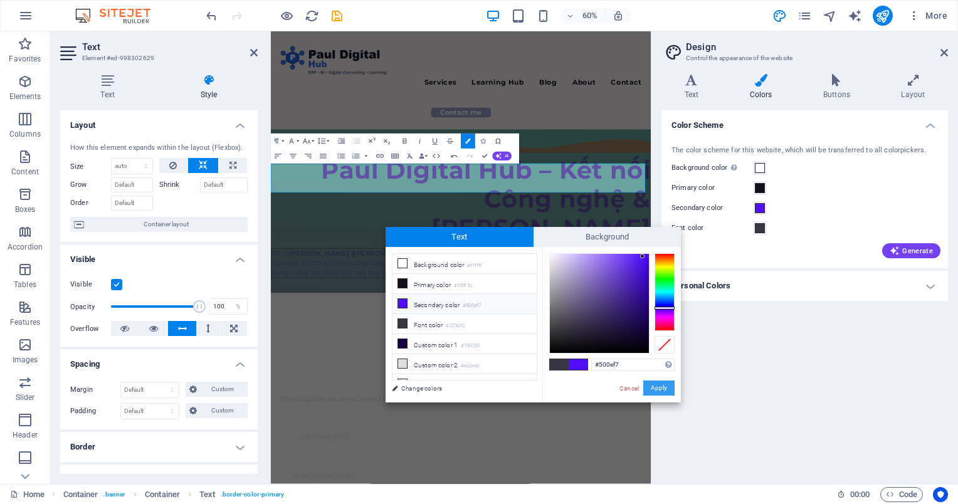
click at [655, 389] on button "Apply" at bounding box center [658, 387] width 31 height 15
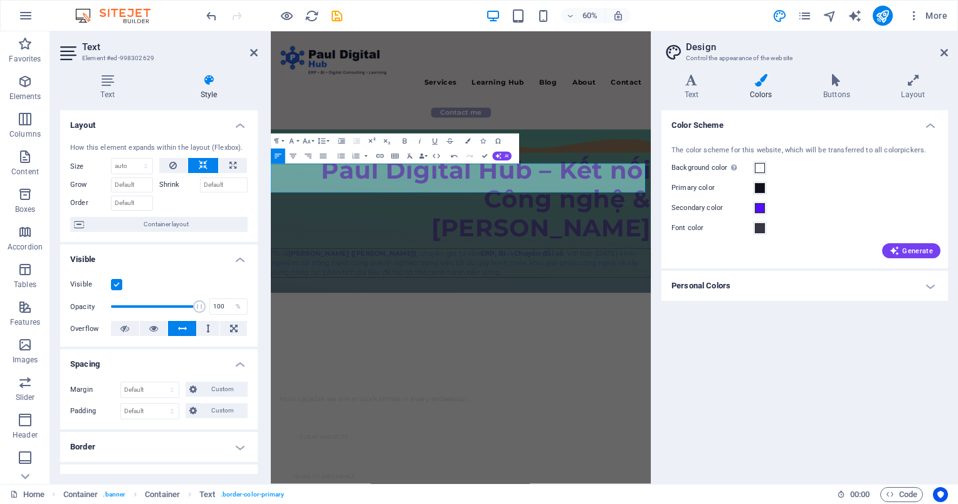
click at [926, 284] on h4 "Personal Colors" at bounding box center [804, 286] width 286 height 30
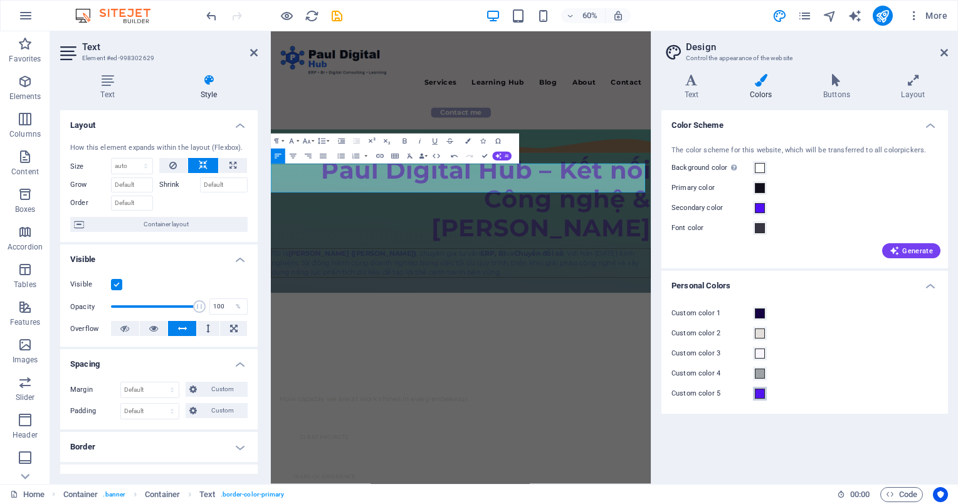
click at [757, 391] on span at bounding box center [760, 394] width 10 height 10
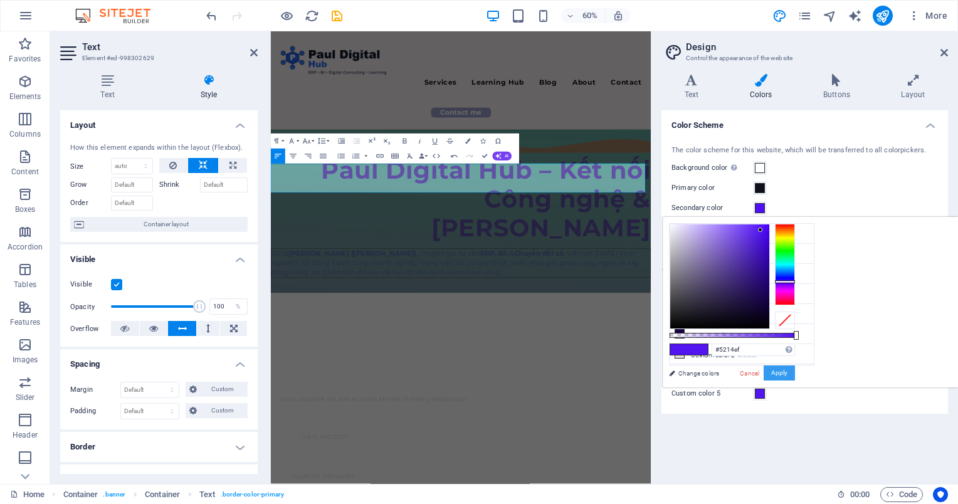
click at [795, 374] on button "Apply" at bounding box center [778, 372] width 31 height 15
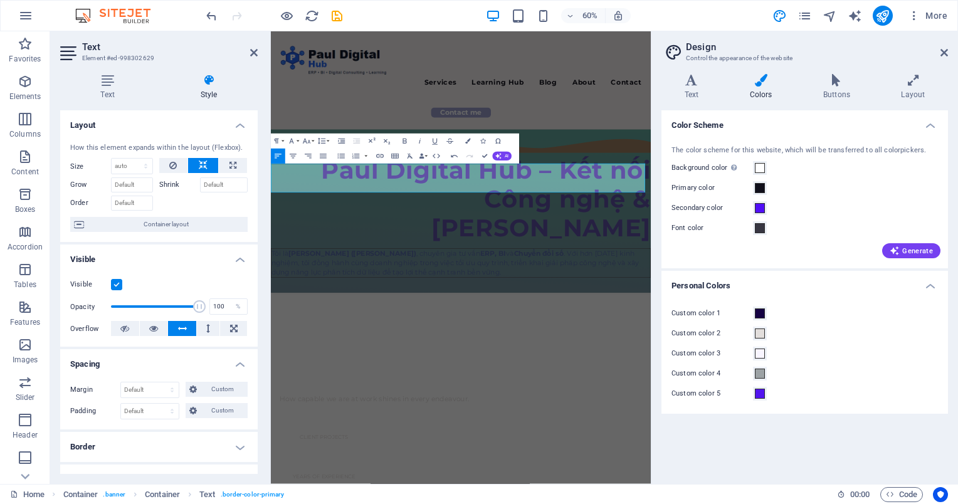
click at [883, 464] on div "Color Scheme The color scheme for this website, which will be transferred to al…" at bounding box center [804, 292] width 286 height 364
drag, startPoint x: 602, startPoint y: 419, endPoint x: 712, endPoint y: 276, distance: 180.6
click at [712, 276] on div "Menu Services Learning Hub Blog About Contact Contact me [PERSON_NAME] Digital …" at bounding box center [587, 493] width 633 height 925
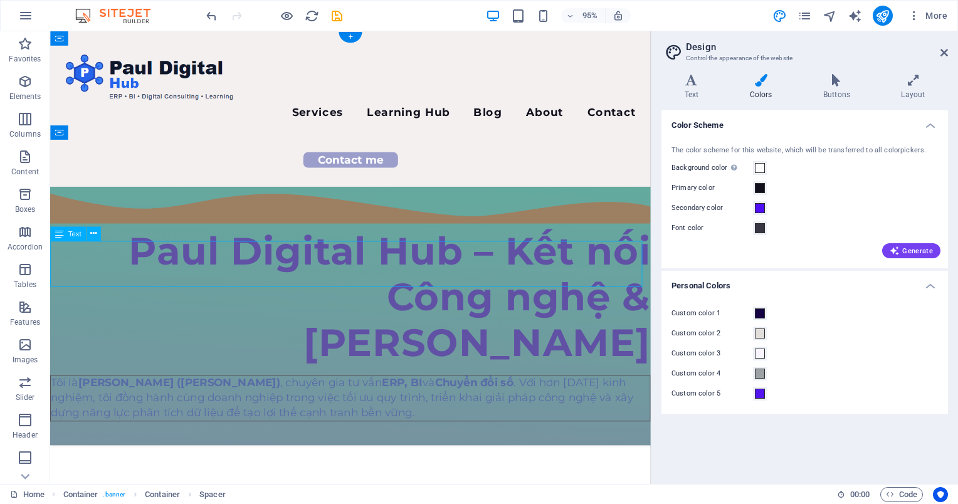
click at [500, 393] on div "Tôi là [PERSON_NAME] ([PERSON_NAME]) , chuyên gia tư vấn ERP, BI và Chuyển đổi …" at bounding box center [366, 417] width 632 height 49
click at [501, 393] on div "Tôi là [PERSON_NAME] ([PERSON_NAME]) , chuyên gia tư vấn ERP, BI và Chuyển đổi …" at bounding box center [366, 417] width 632 height 49
